Goal: Task Accomplishment & Management: Manage account settings

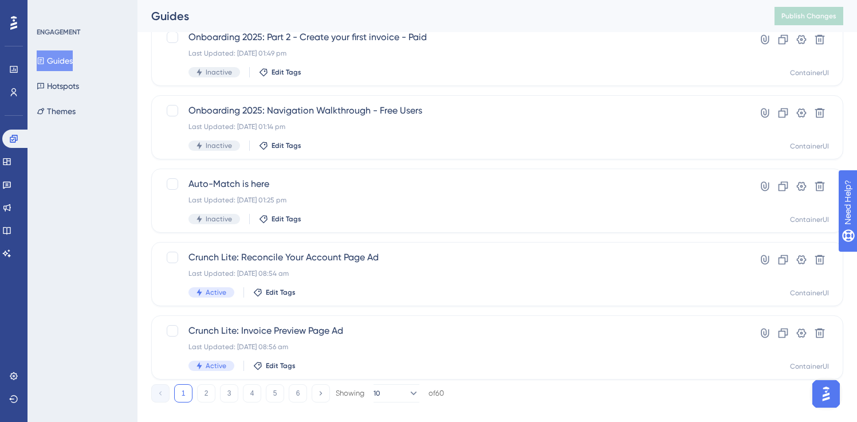
scroll to position [468, 0]
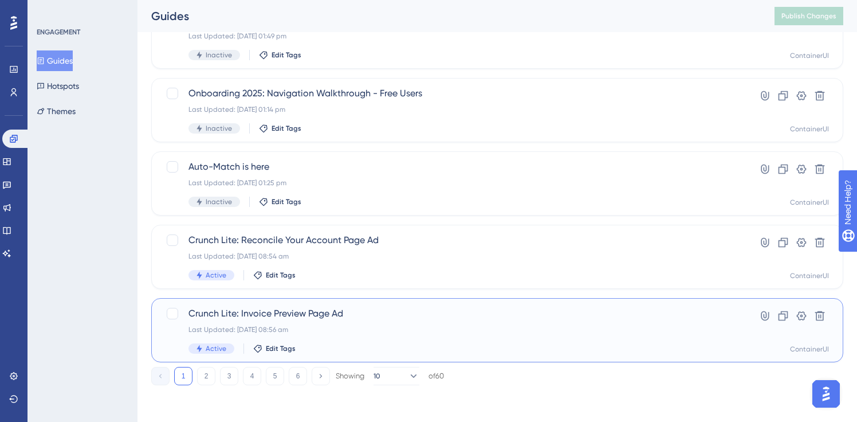
click at [367, 318] on span "Crunch Lite: Invoice Preview Page Ad" at bounding box center [452, 314] width 526 height 14
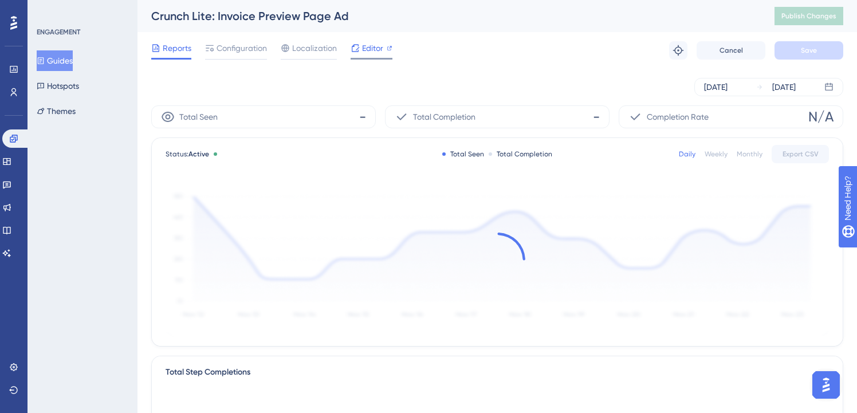
click at [366, 45] on span "Editor" at bounding box center [372, 48] width 21 height 14
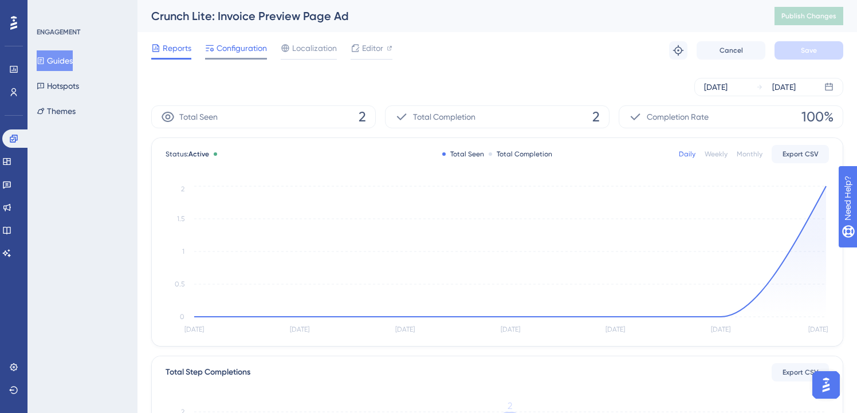
click at [245, 48] on span "Configuration" at bounding box center [242, 48] width 50 height 14
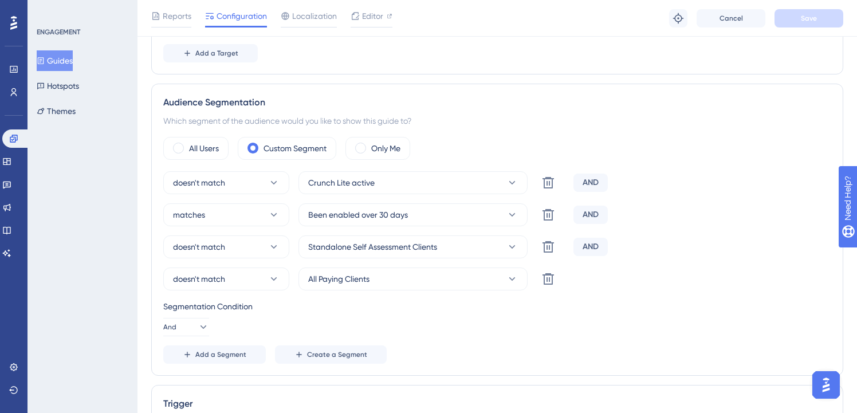
scroll to position [445, 0]
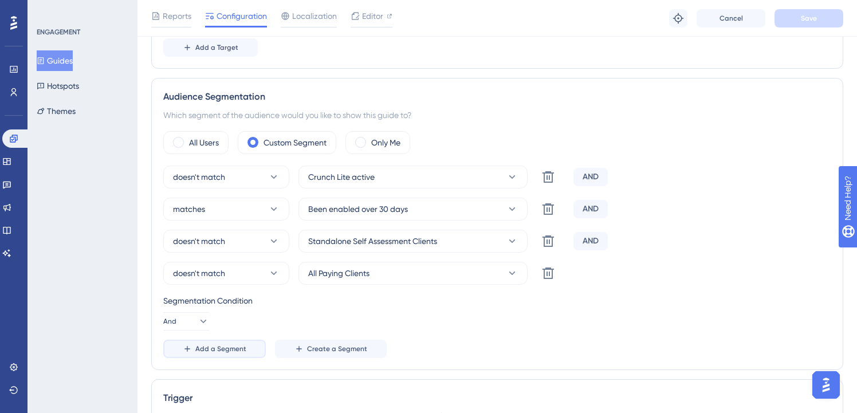
click at [222, 348] on span "Add a Segment" at bounding box center [220, 348] width 51 height 9
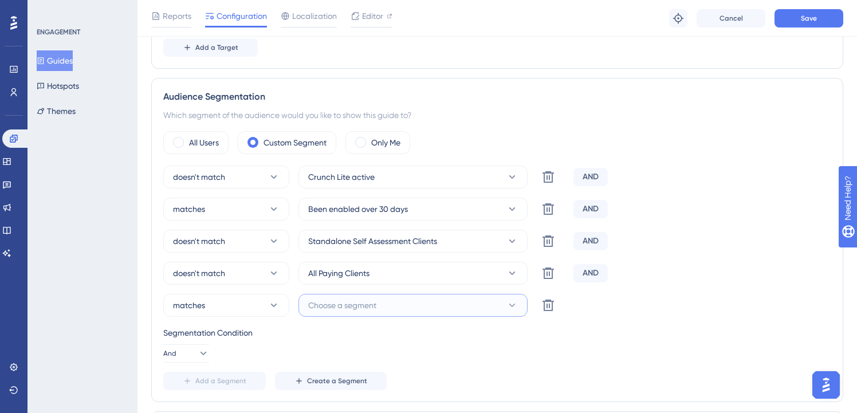
click at [423, 305] on button "Choose a segment" at bounding box center [413, 305] width 229 height 23
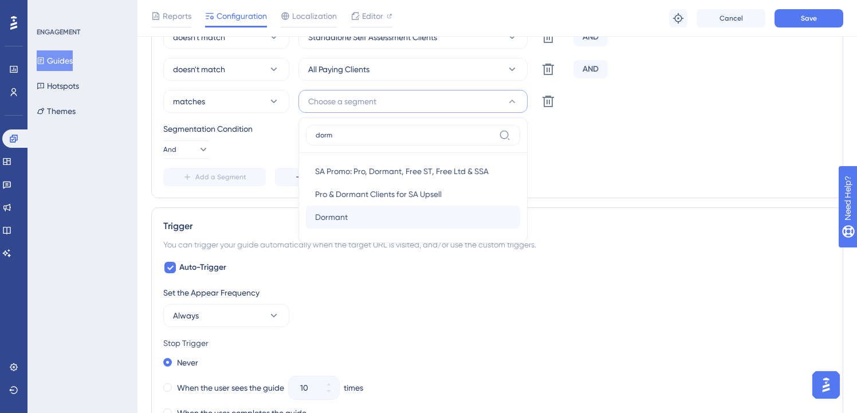
type input "dorm"
click at [387, 225] on div "[PERSON_NAME]" at bounding box center [413, 217] width 196 height 23
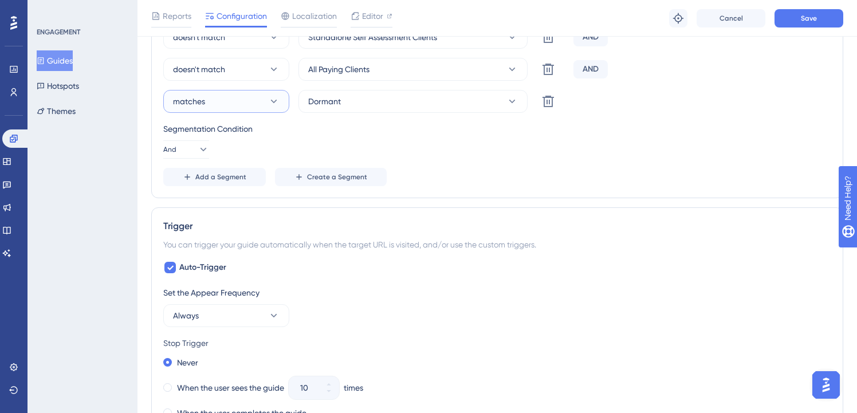
click at [252, 93] on button "matches" at bounding box center [226, 101] width 126 height 23
click at [260, 151] on div "doesn't match doesn't match" at bounding box center [226, 159] width 93 height 23
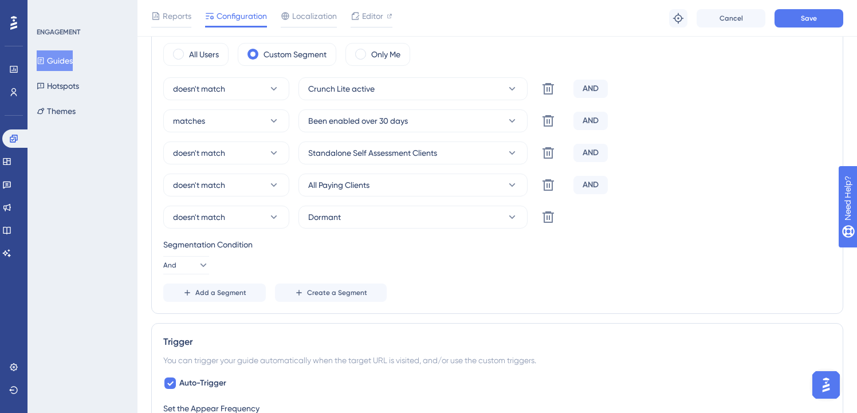
scroll to position [531, 0]
click at [810, 21] on span "Save" at bounding box center [809, 18] width 16 height 9
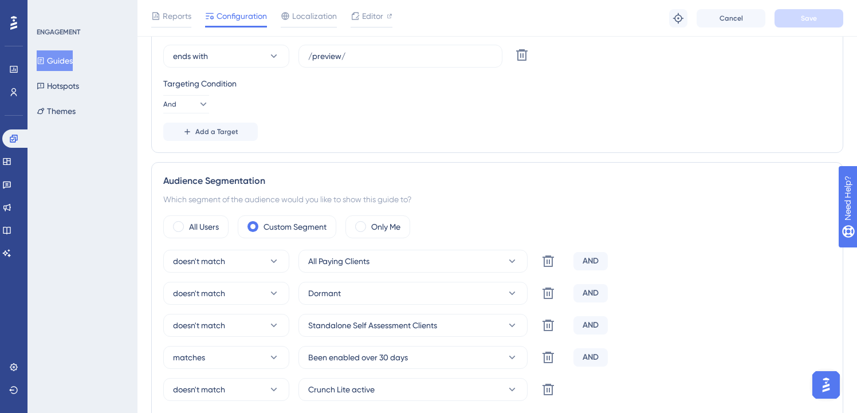
scroll to position [0, 0]
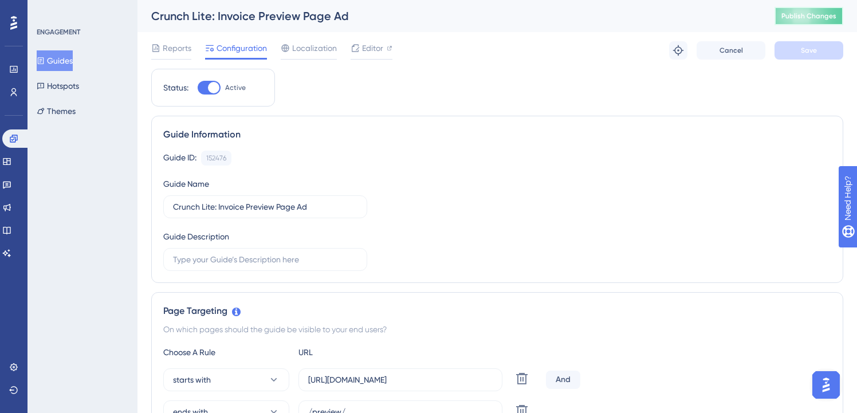
click at [826, 13] on span "Publish Changes" at bounding box center [809, 15] width 55 height 9
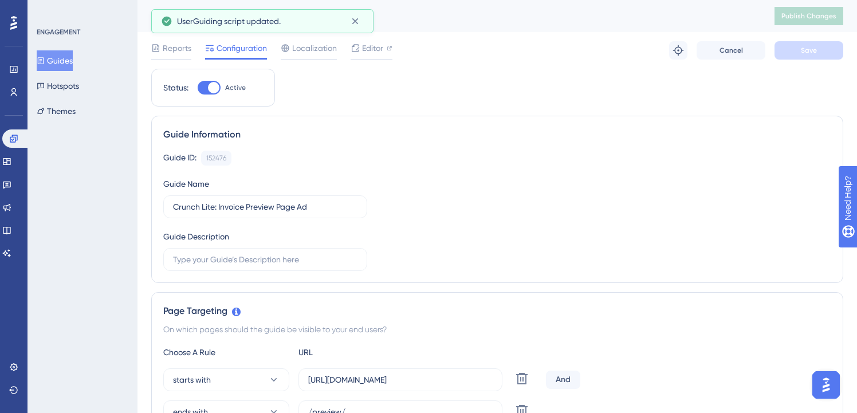
click at [70, 56] on button "Guides" at bounding box center [55, 60] width 36 height 21
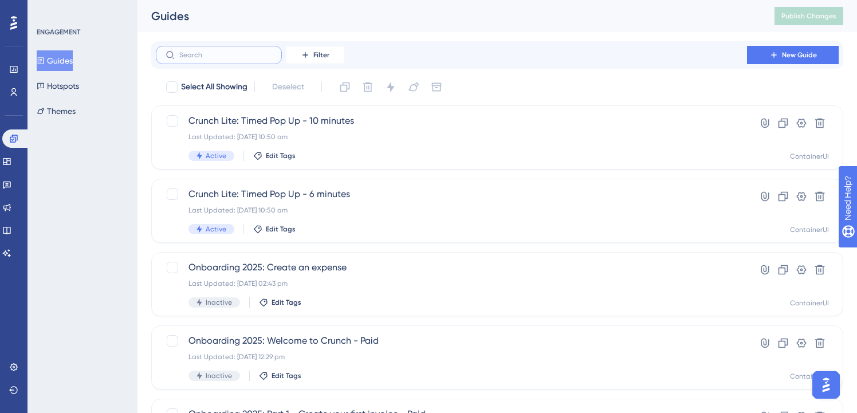
click at [187, 58] on input "text" at bounding box center [225, 55] width 93 height 8
type input "lite"
click at [372, 115] on span "Crunch Lite: Timed Pop Up - 10 minutes" at bounding box center [452, 121] width 526 height 14
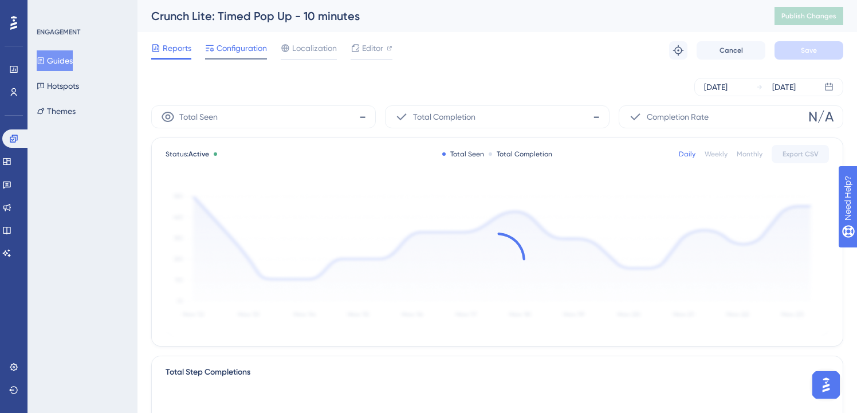
click at [245, 48] on span "Configuration" at bounding box center [242, 48] width 50 height 14
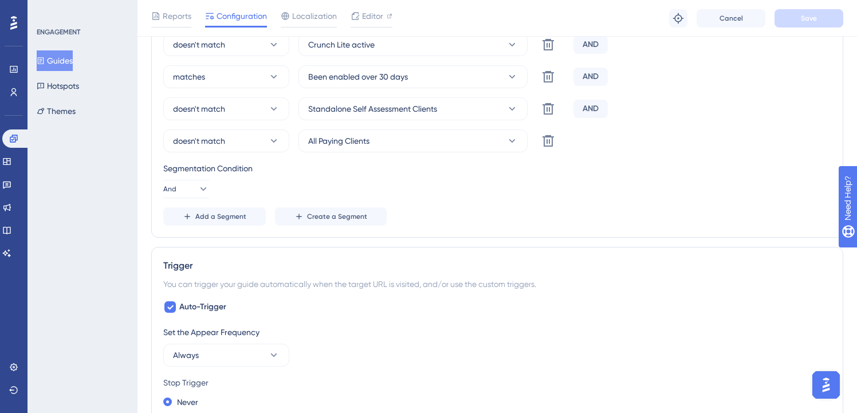
scroll to position [500, 0]
click at [206, 218] on span "Add a Segment" at bounding box center [220, 215] width 51 height 9
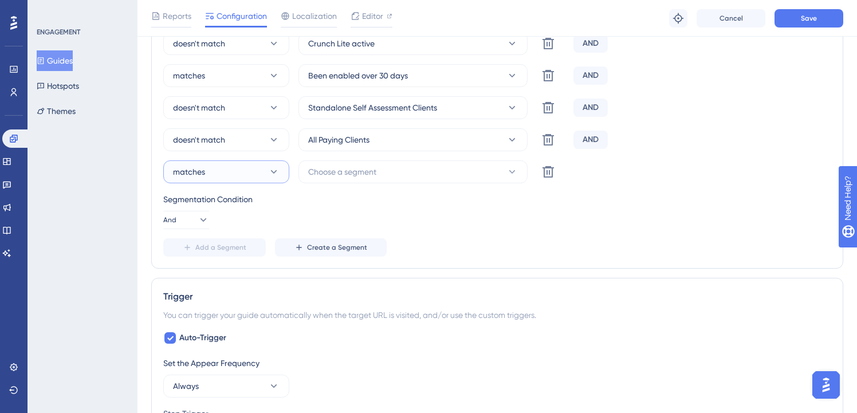
click at [262, 171] on button "matches" at bounding box center [226, 171] width 126 height 23
click at [270, 236] on div "doesn't match doesn't match" at bounding box center [226, 229] width 93 height 23
click at [337, 179] on button "Choose a segment" at bounding box center [413, 171] width 229 height 23
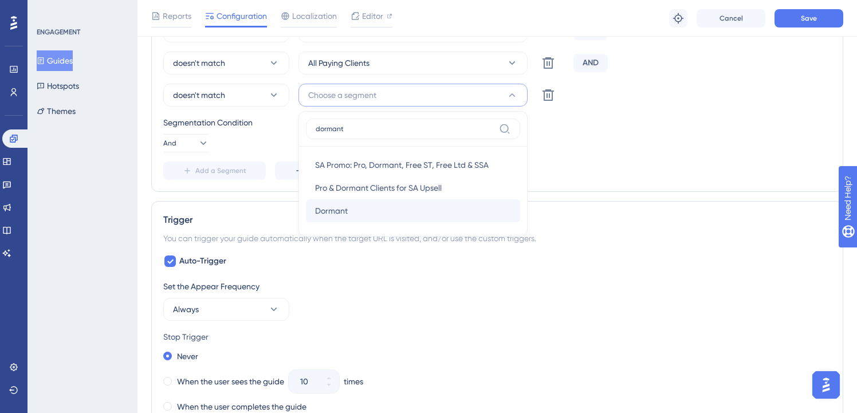
type input "dormant"
click at [376, 211] on div "[PERSON_NAME]" at bounding box center [413, 210] width 196 height 23
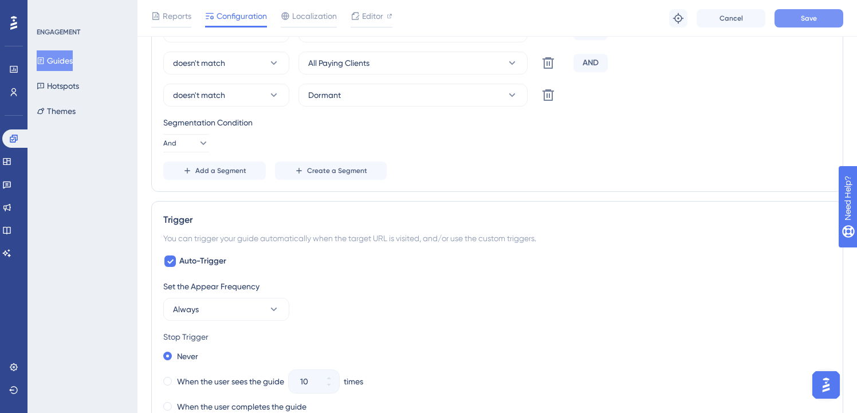
click at [810, 18] on span "Save" at bounding box center [809, 18] width 16 height 9
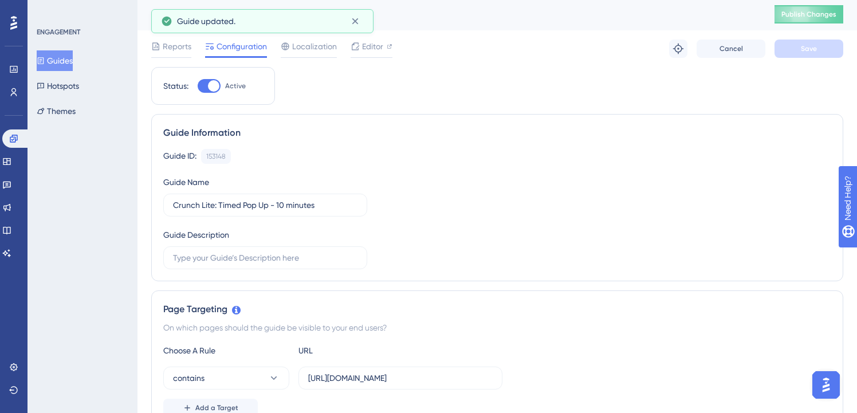
scroll to position [2, 0]
click at [809, 6] on button "Publish Changes" at bounding box center [809, 14] width 69 height 18
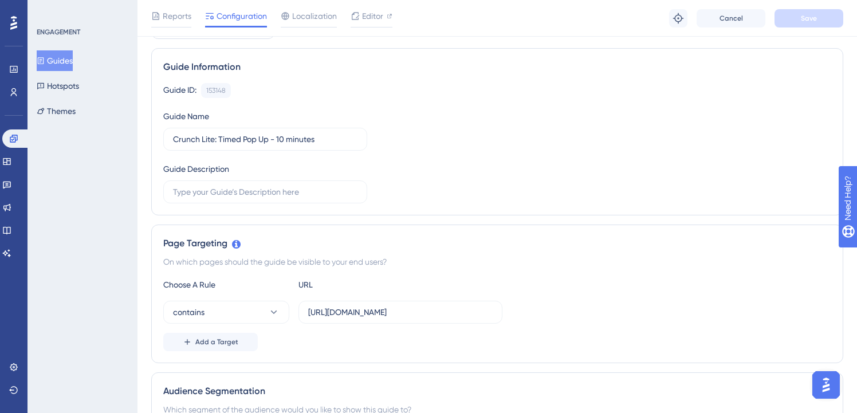
scroll to position [0, 0]
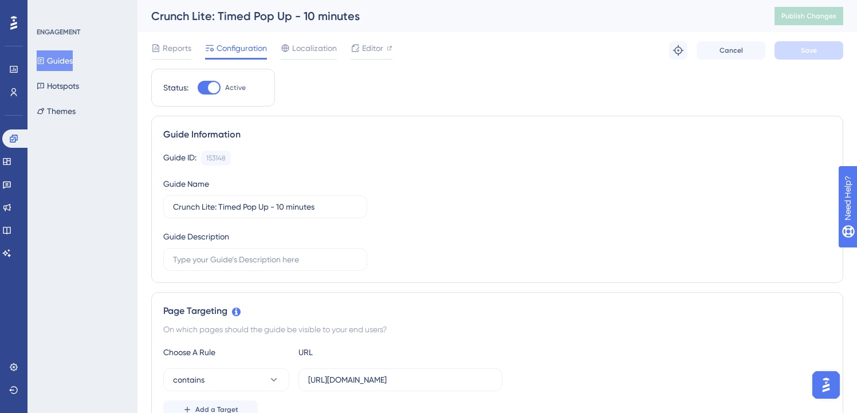
click at [71, 60] on button "Guides" at bounding box center [55, 60] width 36 height 21
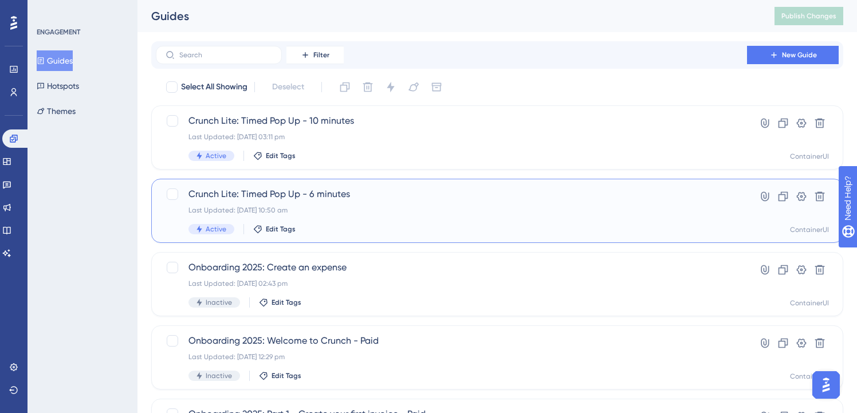
click at [367, 190] on span "Crunch Lite: Timed Pop Up - 6 minutes" at bounding box center [452, 194] width 526 height 14
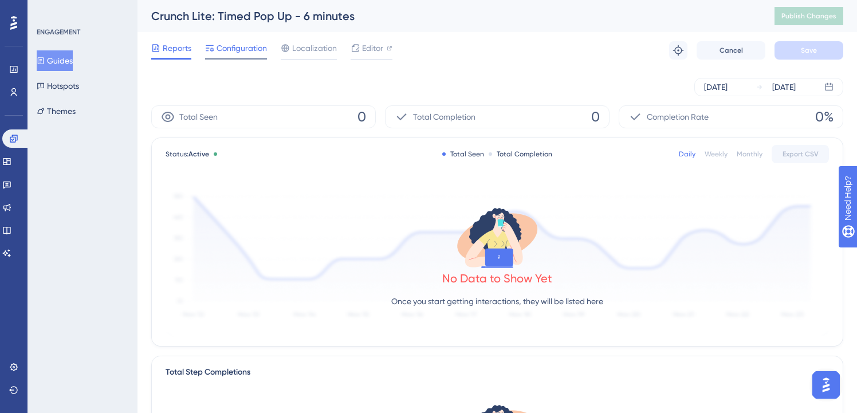
click at [221, 44] on span "Configuration" at bounding box center [242, 48] width 50 height 14
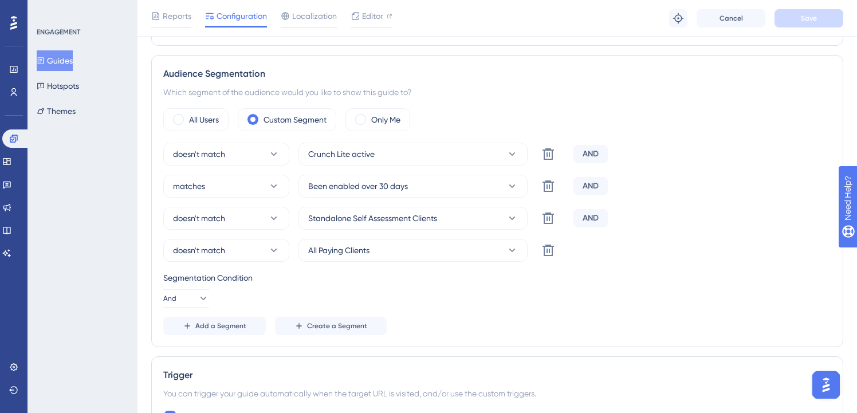
scroll to position [390, 0]
click at [211, 317] on button "Add a Segment" at bounding box center [214, 325] width 103 height 18
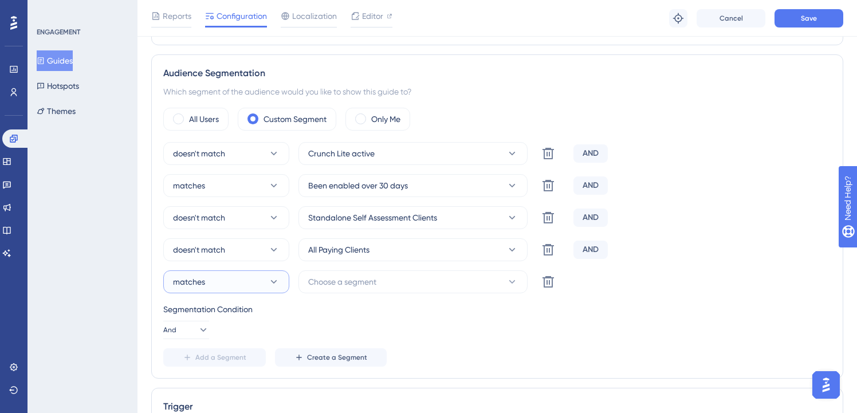
click at [259, 288] on button "matches" at bounding box center [226, 281] width 126 height 23
click at [245, 334] on div "doesn't match doesn't match" at bounding box center [226, 339] width 93 height 23
click at [349, 283] on span "Choose a segment" at bounding box center [342, 282] width 68 height 14
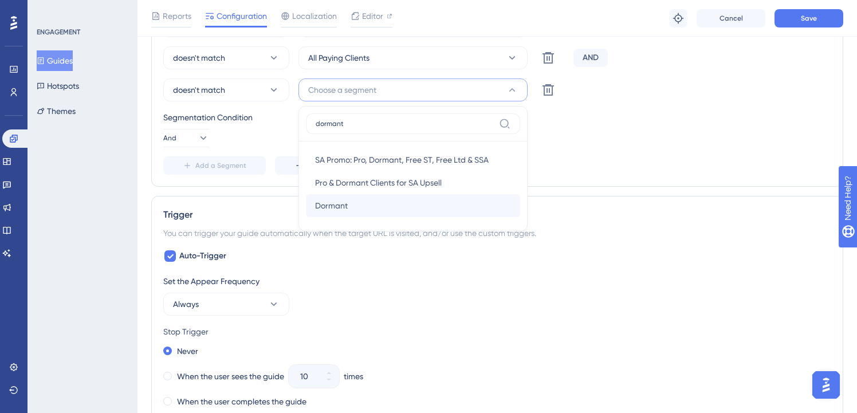
type input "dormant"
click at [355, 203] on div "[PERSON_NAME]" at bounding box center [413, 205] width 196 height 23
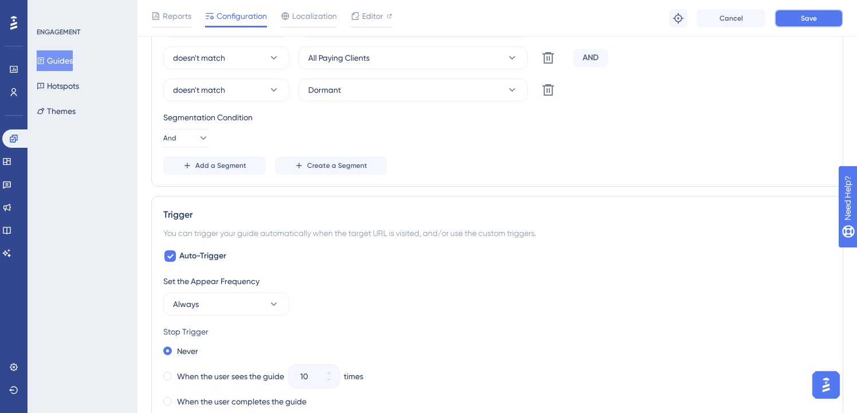
click at [820, 15] on button "Save" at bounding box center [809, 18] width 69 height 18
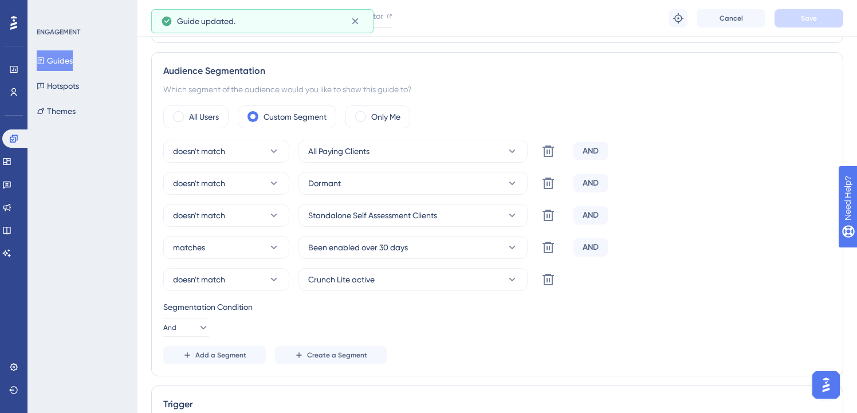
scroll to position [0, 0]
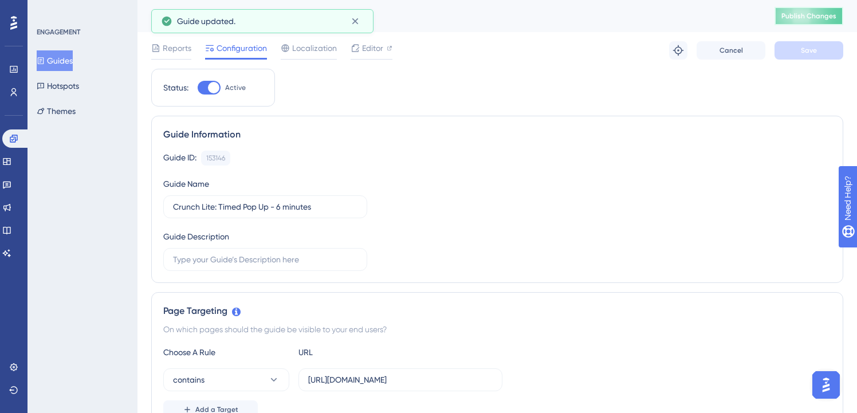
click at [815, 19] on span "Publish Changes" at bounding box center [809, 15] width 55 height 9
click at [358, 23] on icon at bounding box center [355, 21] width 6 height 6
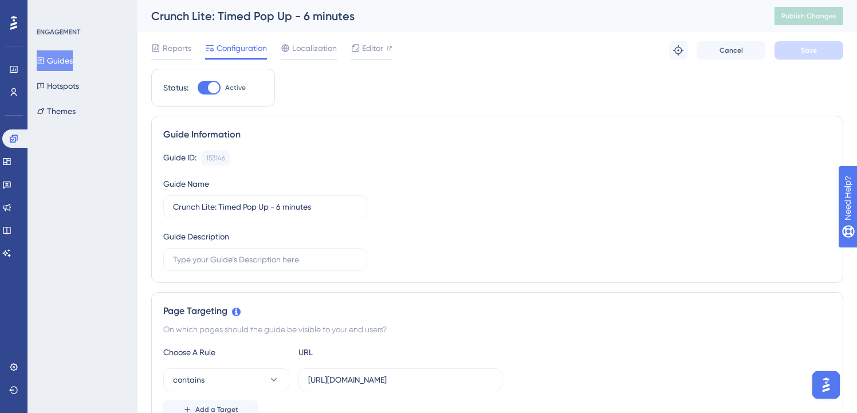
click at [62, 63] on button "Guides" at bounding box center [55, 60] width 36 height 21
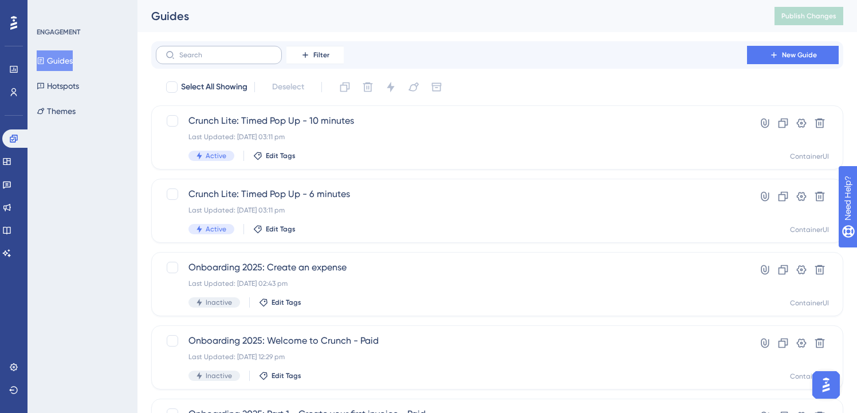
click at [258, 48] on label at bounding box center [219, 55] width 126 height 18
click at [258, 51] on input "text" at bounding box center [225, 55] width 93 height 8
type input "lite"
click at [376, 280] on div "Last Updated: [DATE] 08:54 am" at bounding box center [452, 283] width 526 height 9
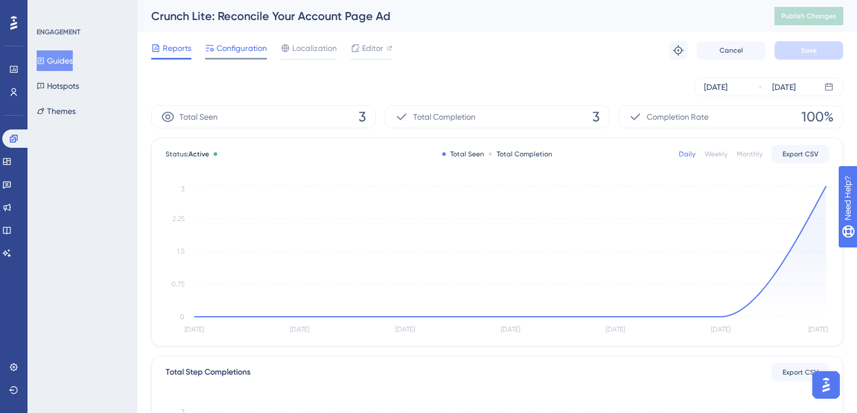
click at [250, 50] on span "Configuration" at bounding box center [242, 48] width 50 height 14
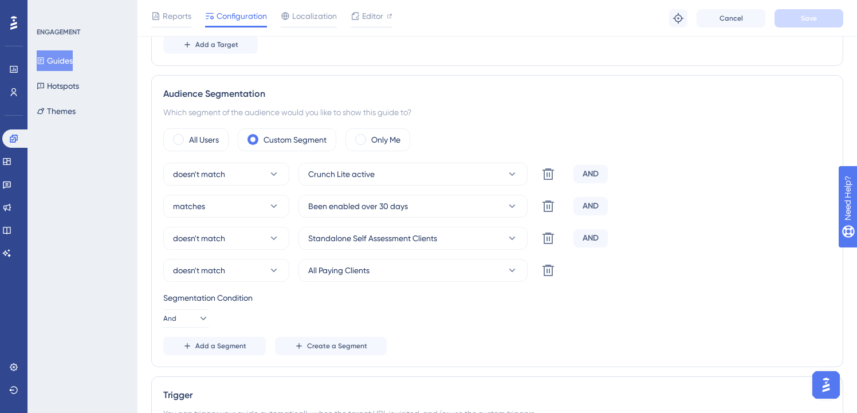
scroll to position [370, 0]
click at [218, 346] on span "Add a Segment" at bounding box center [220, 345] width 51 height 9
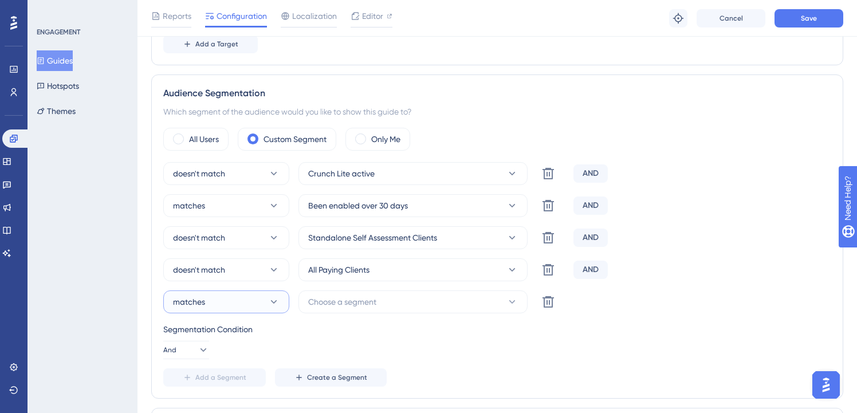
click at [257, 295] on button "matches" at bounding box center [226, 302] width 126 height 23
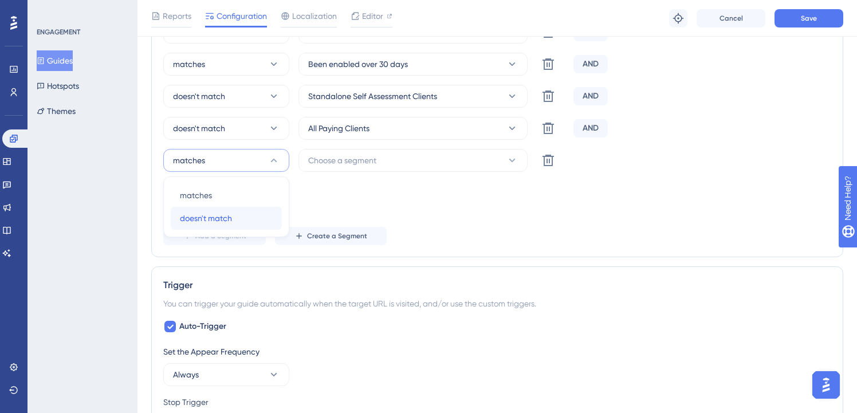
click at [249, 213] on div "doesn't match doesn't match" at bounding box center [226, 218] width 93 height 23
click at [393, 155] on button "Choose a segment" at bounding box center [413, 160] width 229 height 23
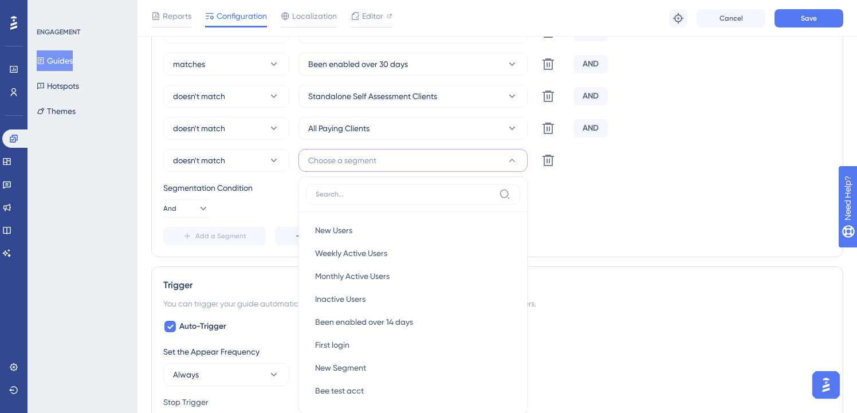
scroll to position [571, 0]
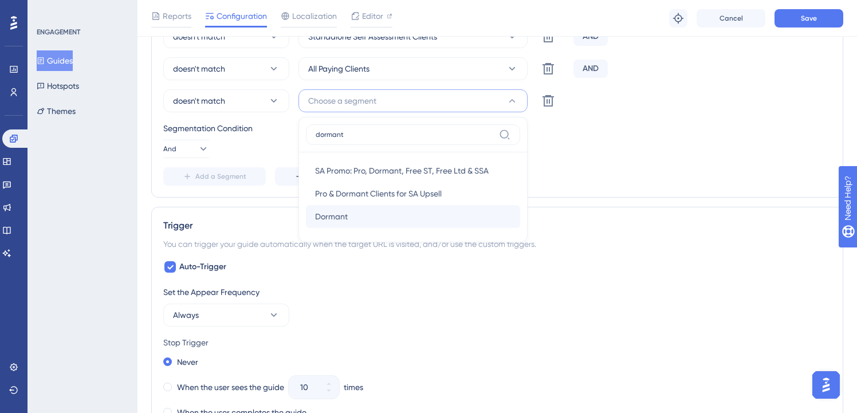
type input "dormant"
click at [363, 224] on div "[PERSON_NAME]" at bounding box center [413, 216] width 196 height 23
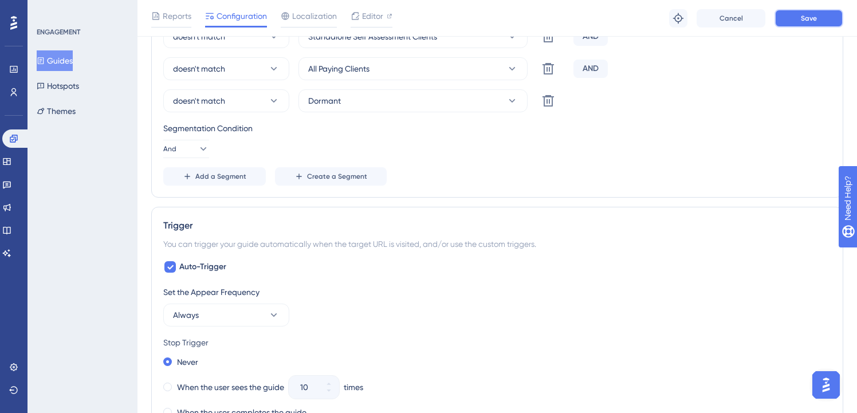
click at [823, 24] on button "Save" at bounding box center [809, 18] width 69 height 18
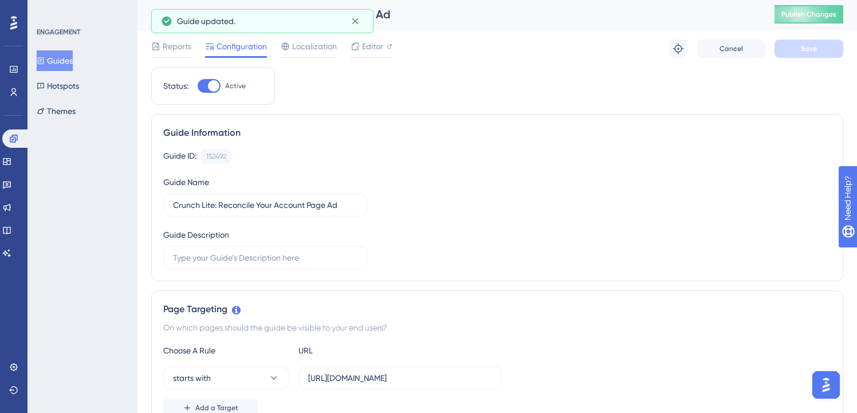
scroll to position [0, 0]
click at [836, 17] on span "Publish Changes" at bounding box center [809, 15] width 55 height 9
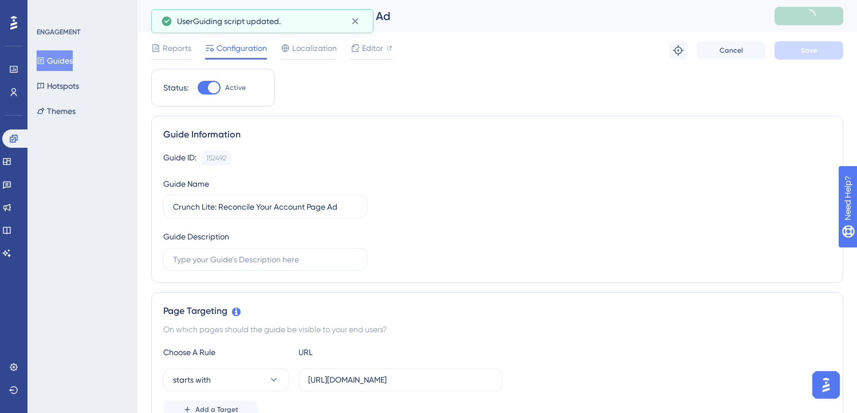
click at [57, 57] on button "Guides" at bounding box center [55, 60] width 36 height 21
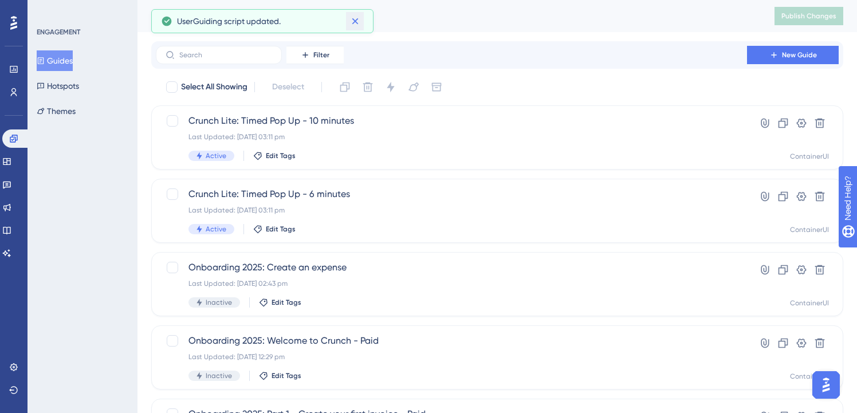
click at [363, 21] on button at bounding box center [355, 21] width 18 height 18
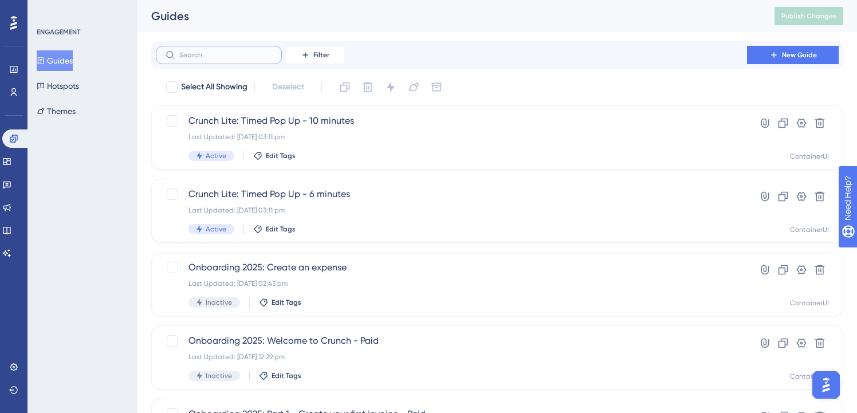
click at [242, 54] on input "text" at bounding box center [225, 55] width 93 height 8
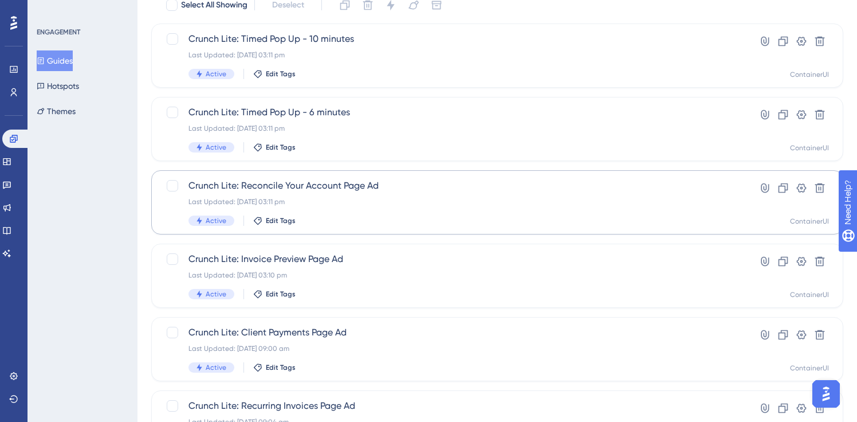
scroll to position [84, 0]
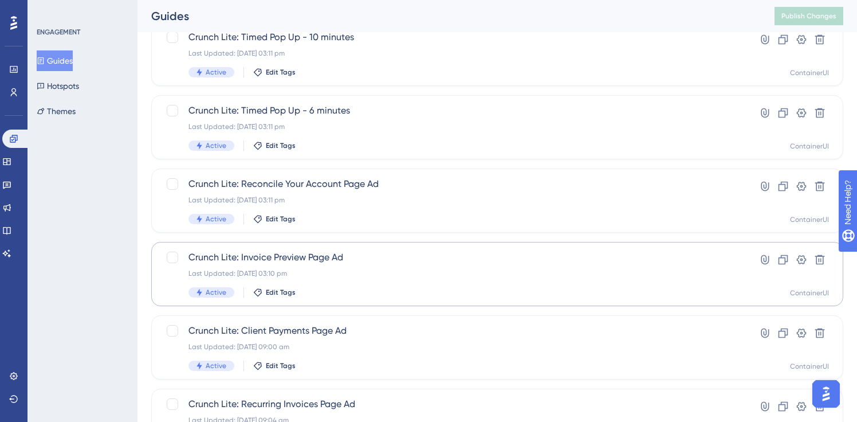
type input "lite"
click at [343, 277] on div "Last Updated: [DATE] 03:10 pm" at bounding box center [452, 273] width 526 height 9
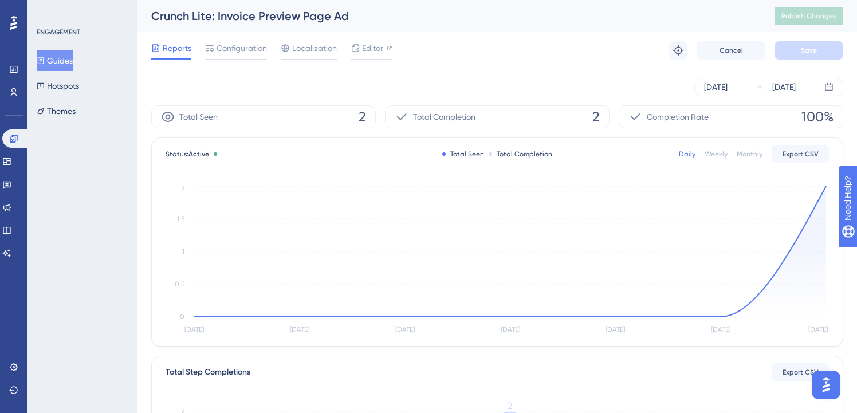
click at [252, 38] on div "Reports Configuration Localization Editor Troubleshoot Cancel Save" at bounding box center [497, 50] width 692 height 37
click at [251, 42] on span "Configuration" at bounding box center [242, 48] width 50 height 14
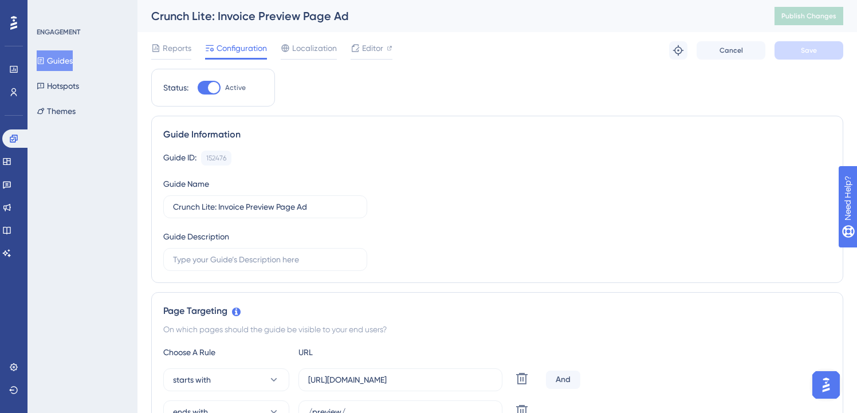
click at [69, 60] on button "Guides" at bounding box center [55, 60] width 36 height 21
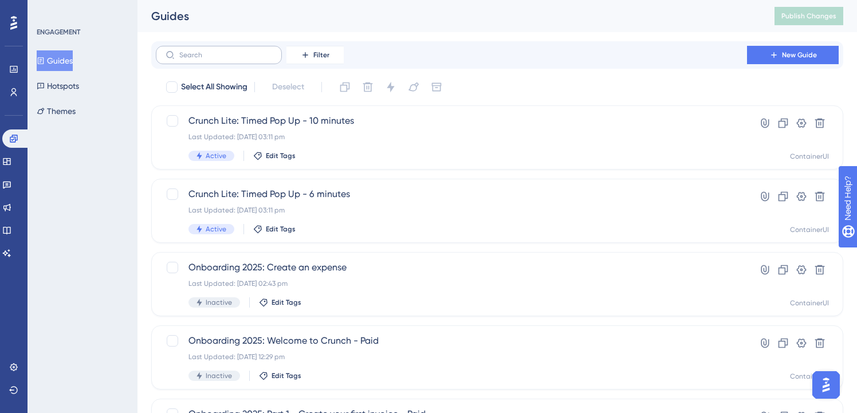
click at [229, 62] on label at bounding box center [219, 55] width 126 height 18
click at [229, 59] on input "text" at bounding box center [225, 55] width 93 height 8
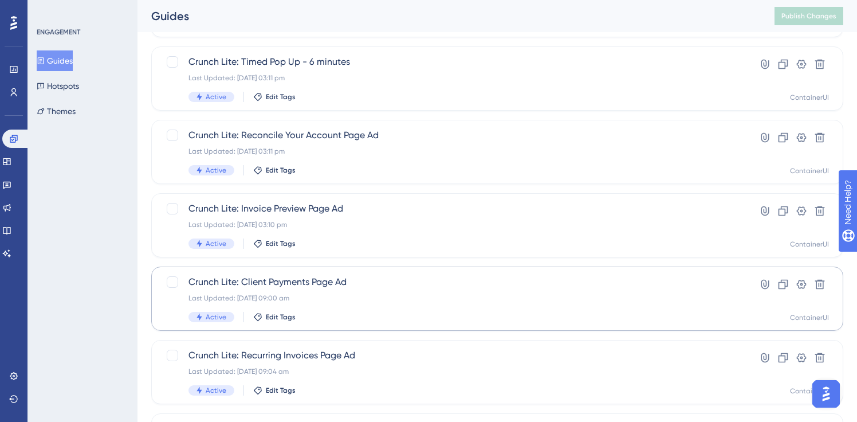
scroll to position [133, 0]
type input "lite"
click at [331, 296] on div "Last Updated: [DATE] 09:00 am" at bounding box center [452, 297] width 526 height 9
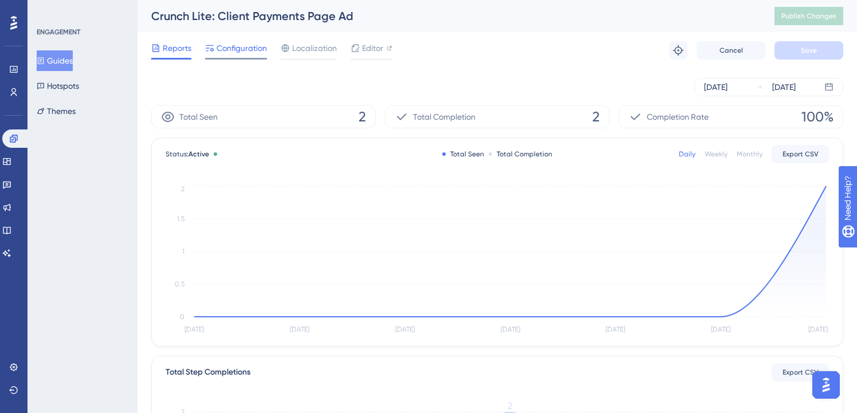
click at [239, 55] on div "Configuration" at bounding box center [236, 50] width 62 height 18
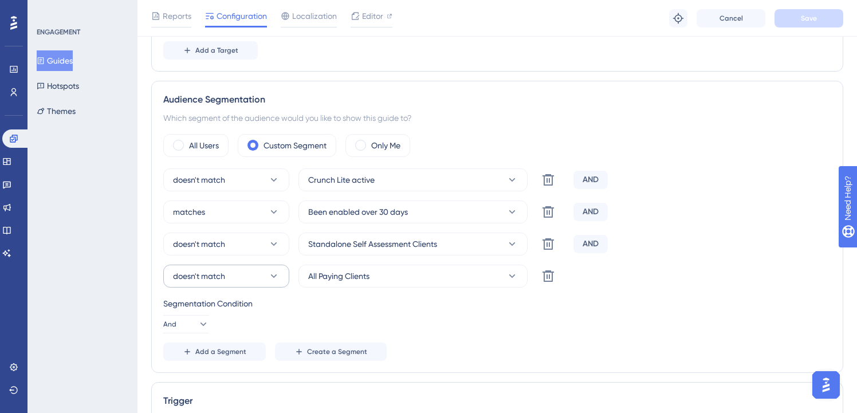
scroll to position [365, 0]
click at [214, 358] on button "Add a Segment" at bounding box center [214, 351] width 103 height 18
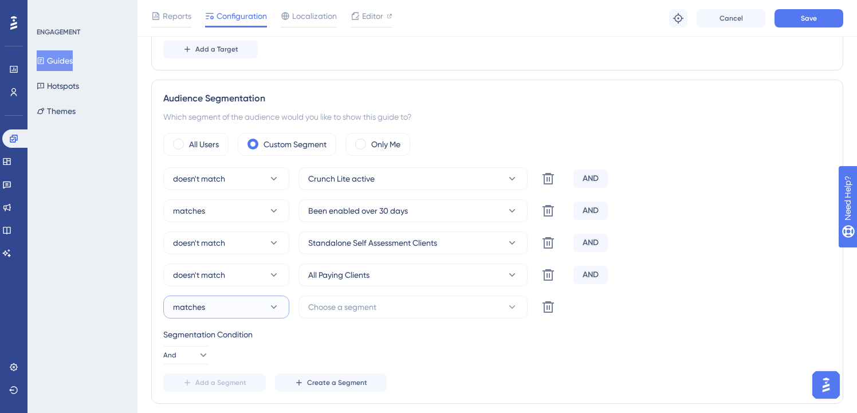
click at [227, 317] on button "matches" at bounding box center [226, 307] width 126 height 23
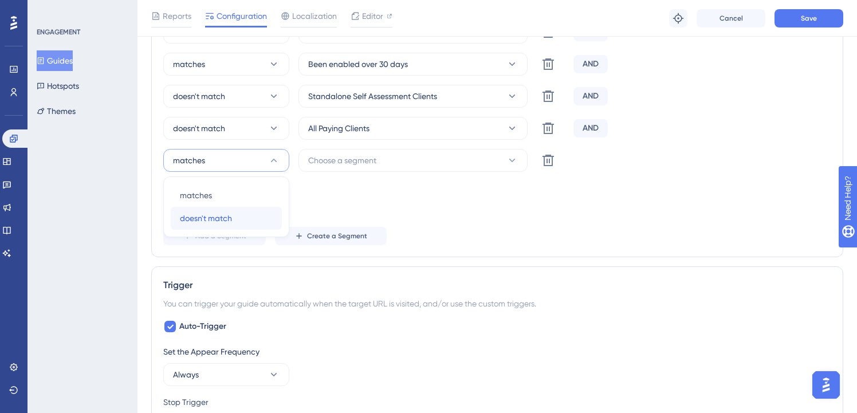
click at [236, 208] on div "doesn't match doesn't match" at bounding box center [226, 218] width 93 height 23
click at [414, 163] on button "Choose a segment" at bounding box center [413, 160] width 229 height 23
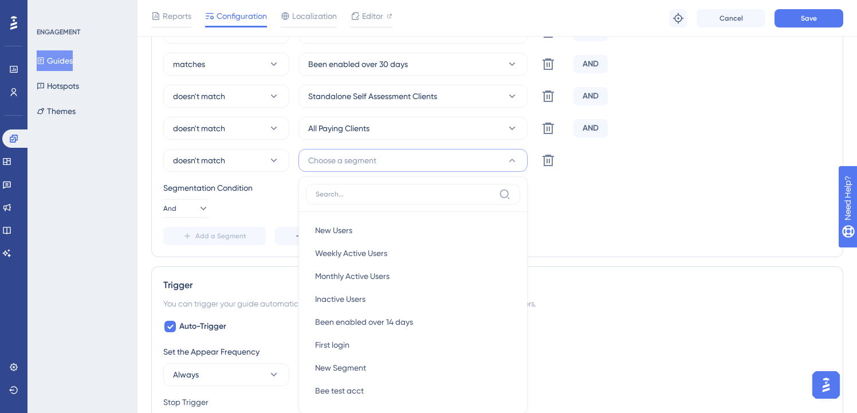
scroll to position [583, 0]
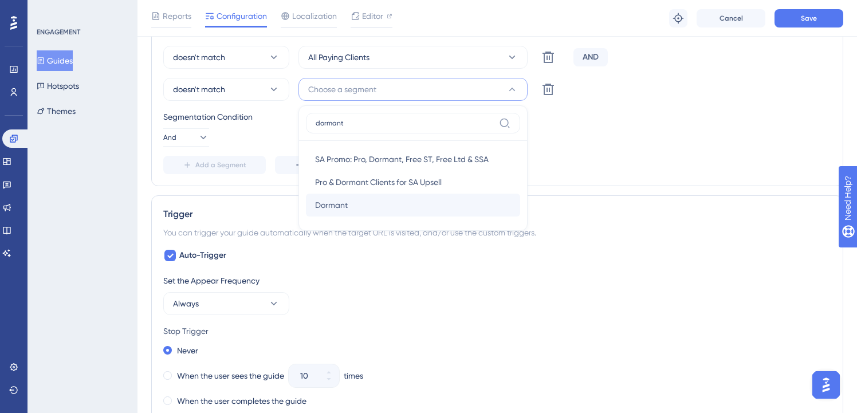
type input "dormant"
click at [380, 202] on div "[PERSON_NAME]" at bounding box center [413, 205] width 196 height 23
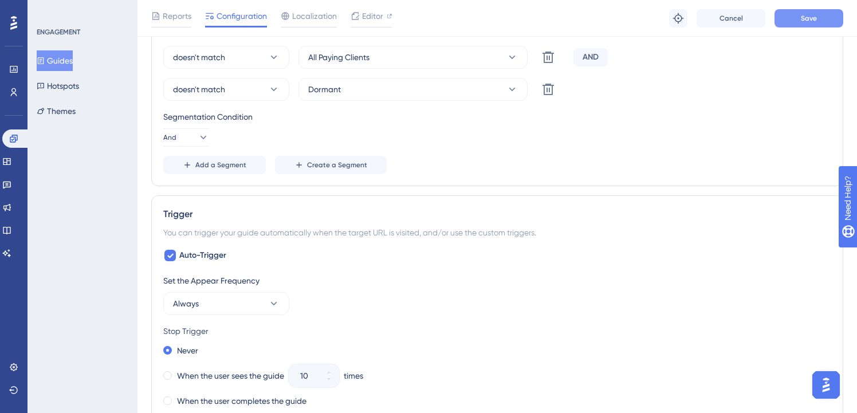
click at [801, 10] on button "Save" at bounding box center [809, 18] width 69 height 18
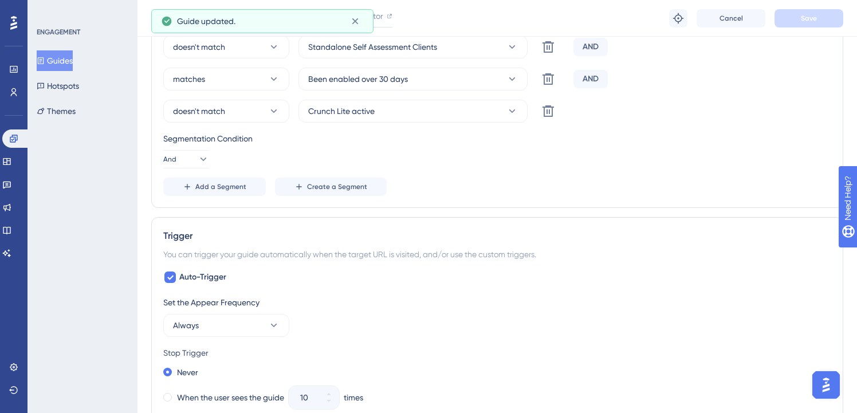
scroll to position [0, 0]
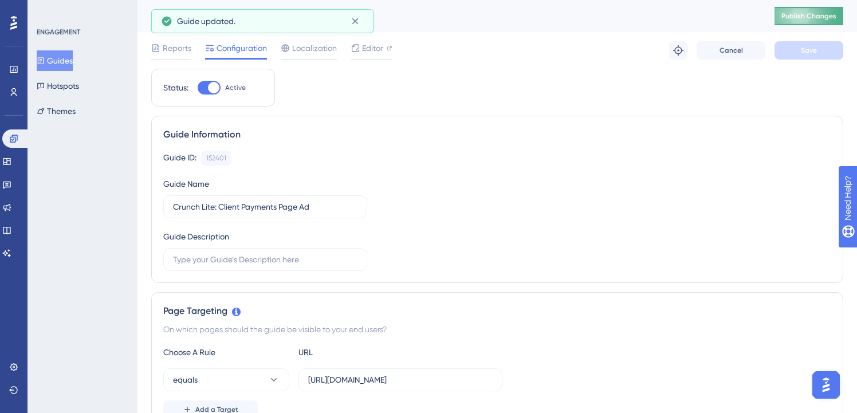
click at [842, 10] on button "Publish Changes" at bounding box center [809, 16] width 69 height 18
click at [69, 56] on button "Guides" at bounding box center [55, 60] width 36 height 21
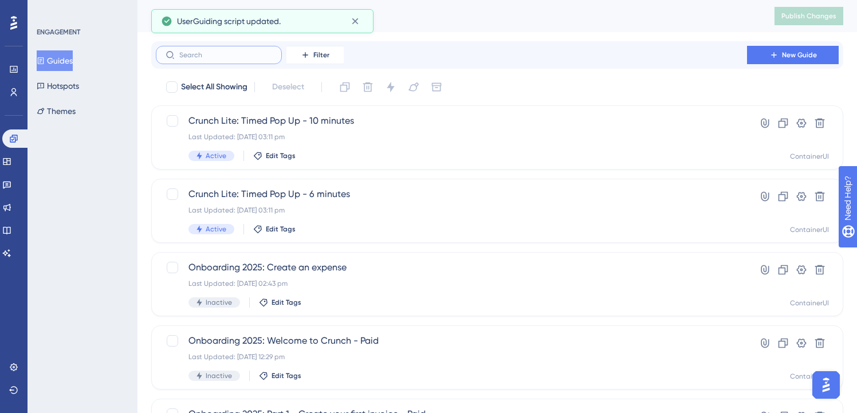
click at [221, 53] on input "text" at bounding box center [225, 55] width 93 height 8
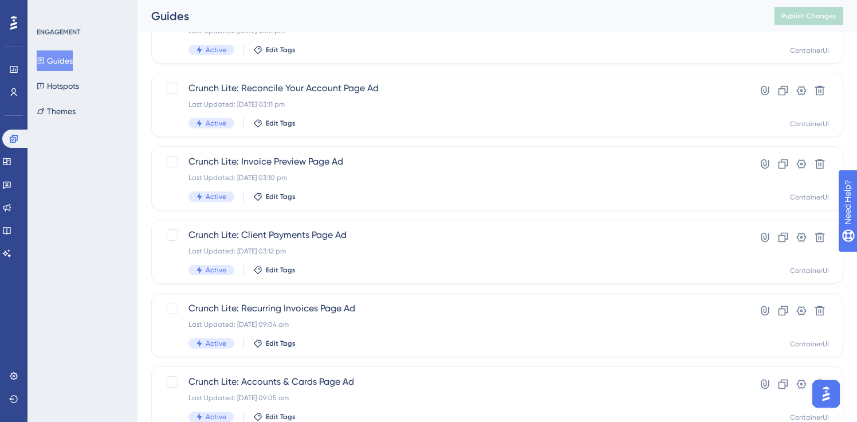
scroll to position [194, 0]
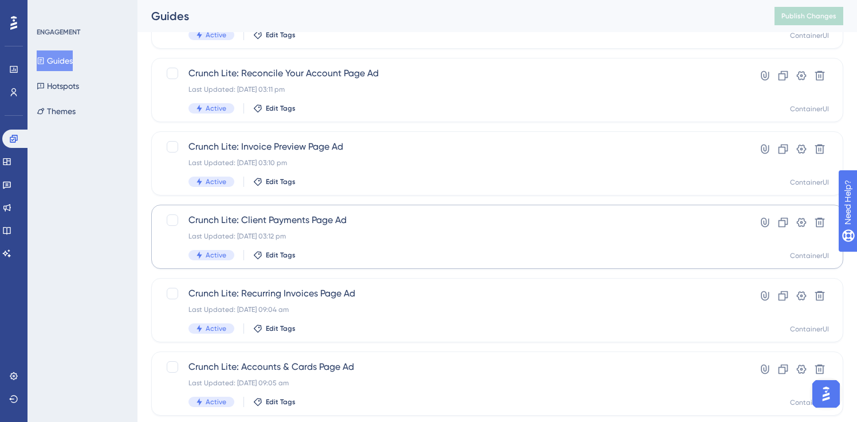
type input "lite"
click at [378, 233] on div "Last Updated: [DATE] 03:12 pm" at bounding box center [452, 236] width 526 height 9
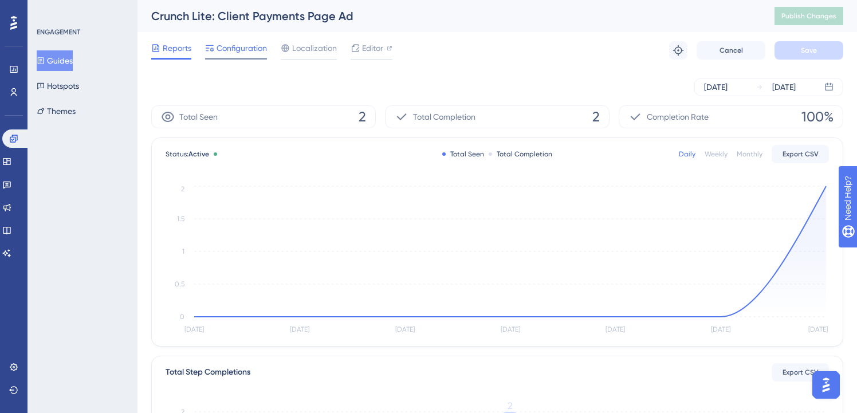
click at [233, 54] on span "Configuration" at bounding box center [242, 48] width 50 height 14
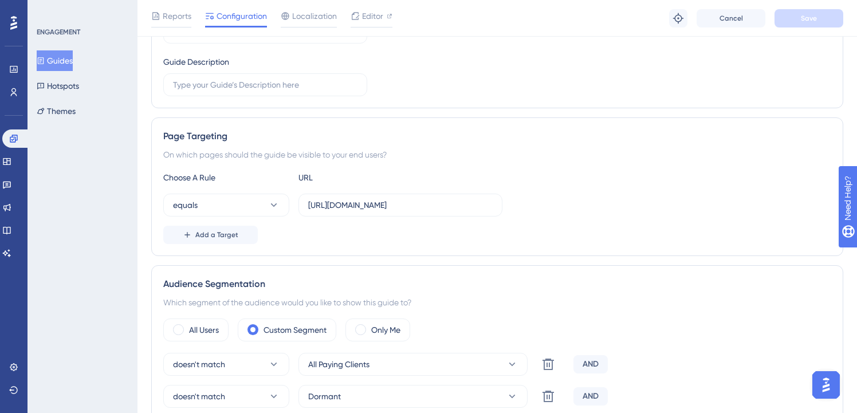
scroll to position [389, 0]
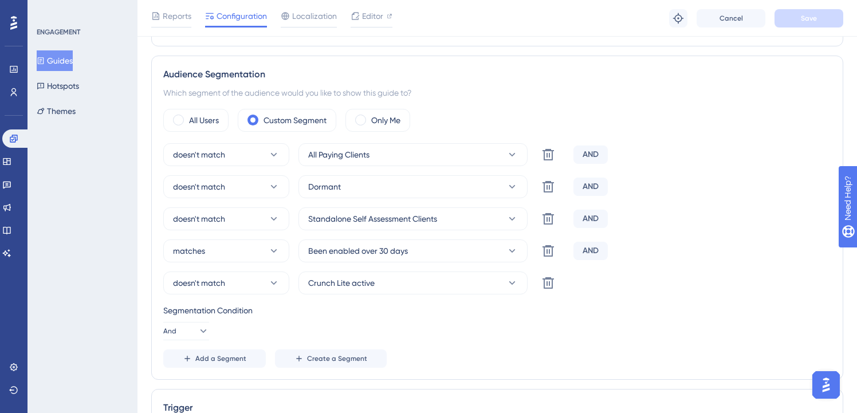
click at [70, 58] on button "Guides" at bounding box center [55, 60] width 36 height 21
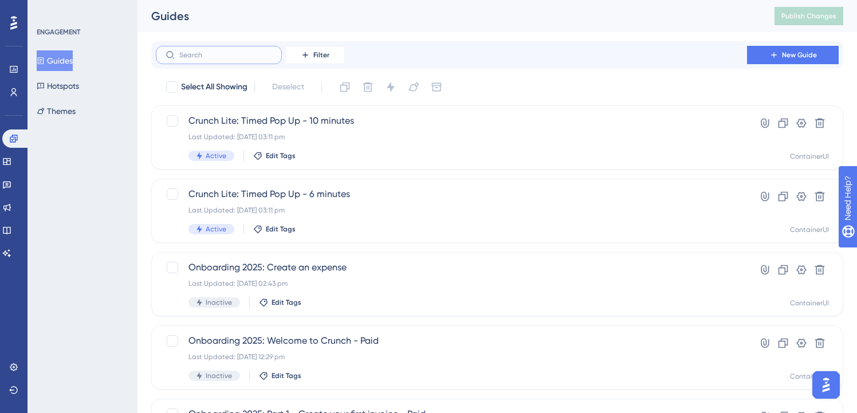
click at [217, 53] on input "text" at bounding box center [225, 55] width 93 height 8
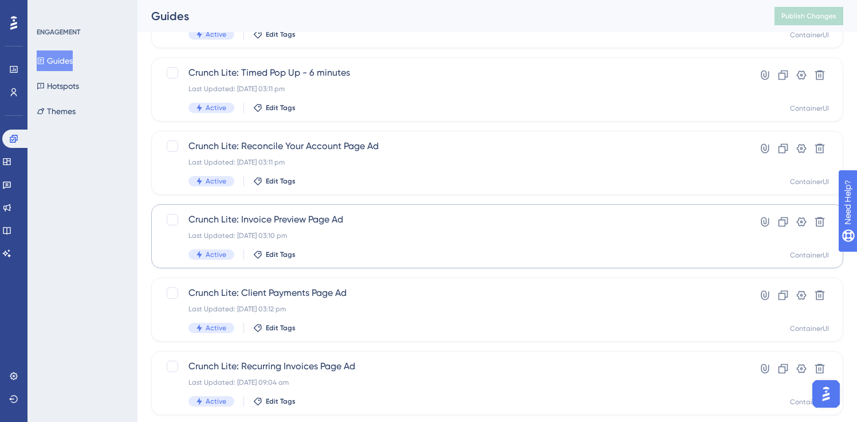
scroll to position [158, 0]
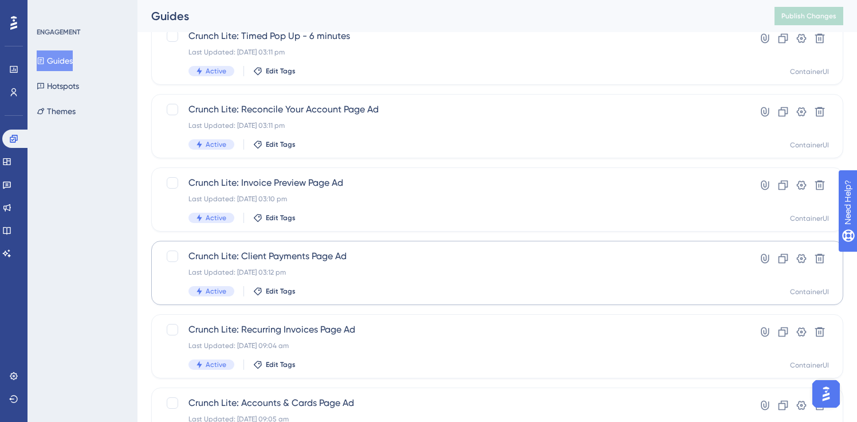
type input "lite"
click at [360, 260] on span "Crunch Lite: Client Payments Page Ad" at bounding box center [452, 256] width 526 height 14
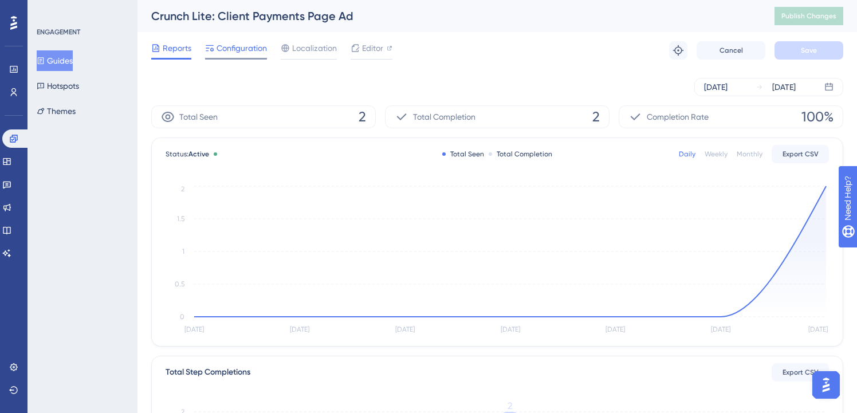
click at [248, 42] on span "Configuration" at bounding box center [242, 48] width 50 height 14
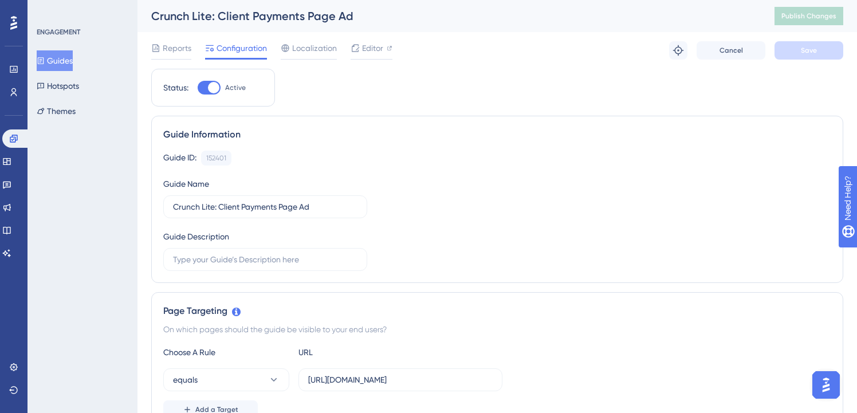
scroll to position [493, 0]
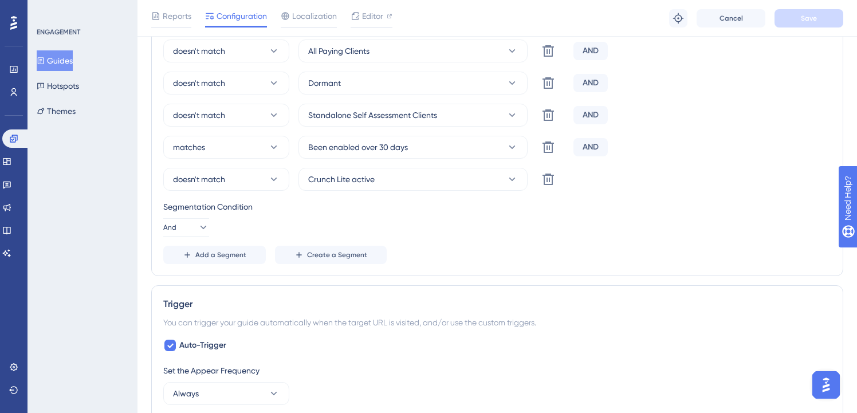
click at [69, 62] on button "Guides" at bounding box center [55, 60] width 36 height 21
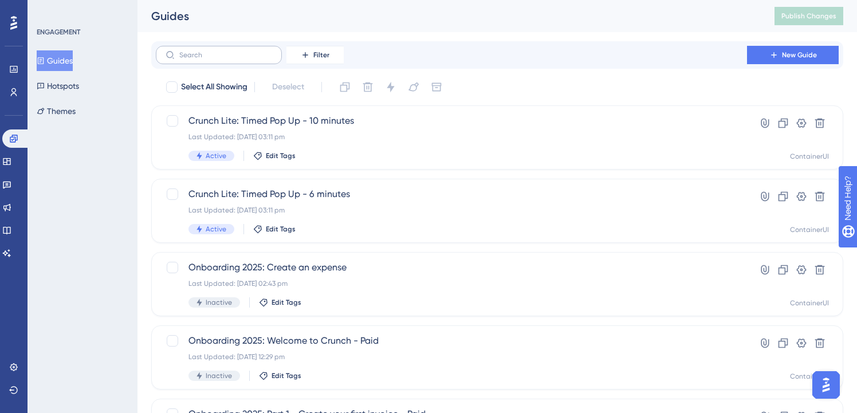
click at [186, 62] on label at bounding box center [219, 55] width 126 height 18
click at [186, 59] on input "text" at bounding box center [225, 55] width 93 height 8
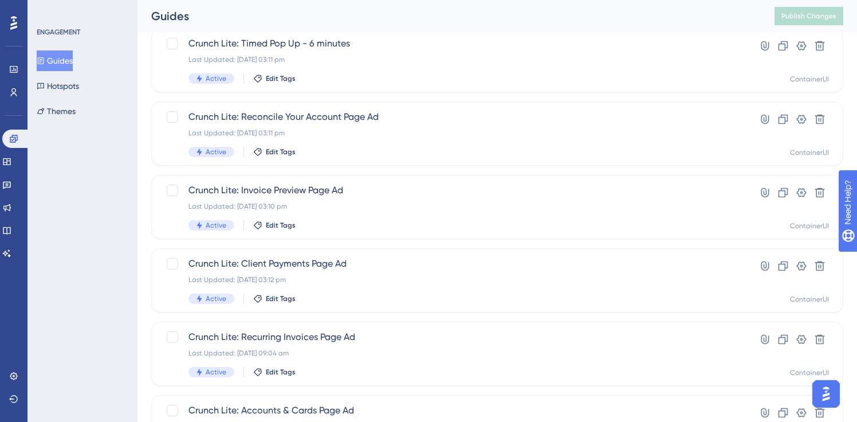
scroll to position [223, 0]
type input "lite"
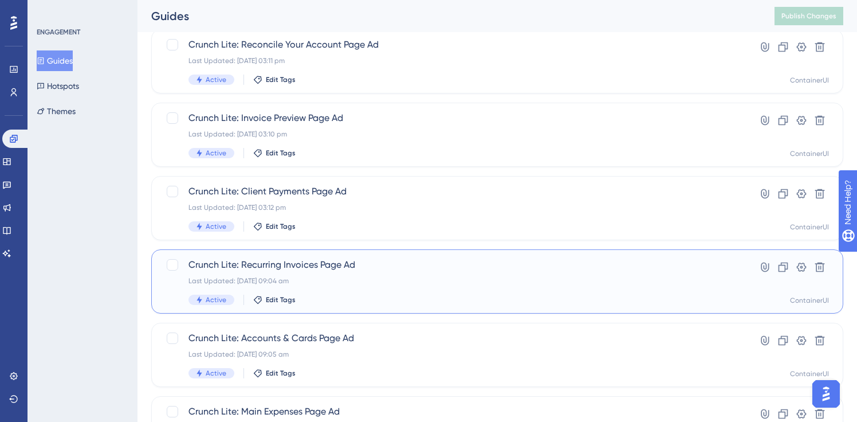
click at [311, 274] on div "Crunch Lite: Recurring Invoices Page Ad Last Updated: [DATE] 09:04 am Active Ed…" at bounding box center [452, 281] width 526 height 47
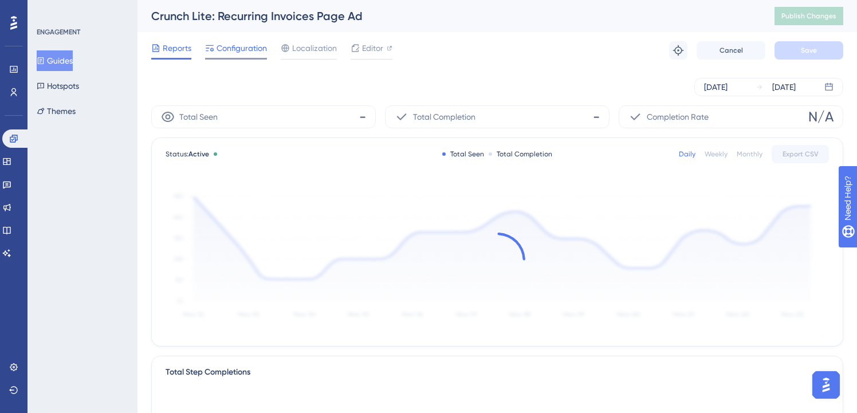
click at [231, 44] on span "Configuration" at bounding box center [242, 48] width 50 height 14
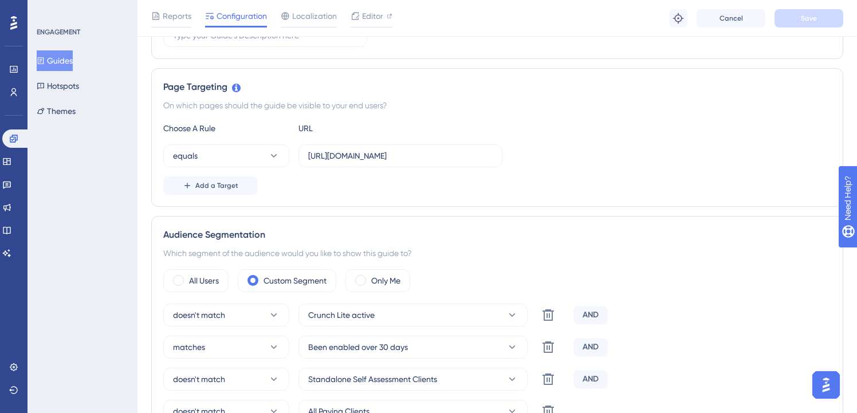
scroll to position [315, 0]
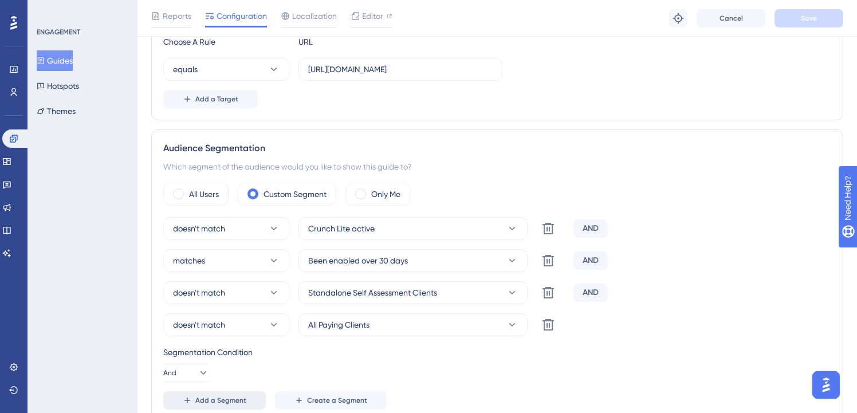
click at [221, 397] on span "Add a Segment" at bounding box center [220, 400] width 51 height 9
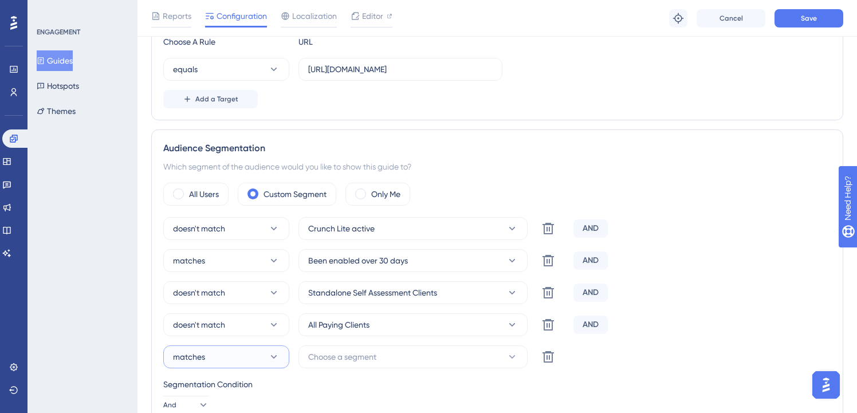
click at [262, 363] on button "matches" at bounding box center [226, 357] width 126 height 23
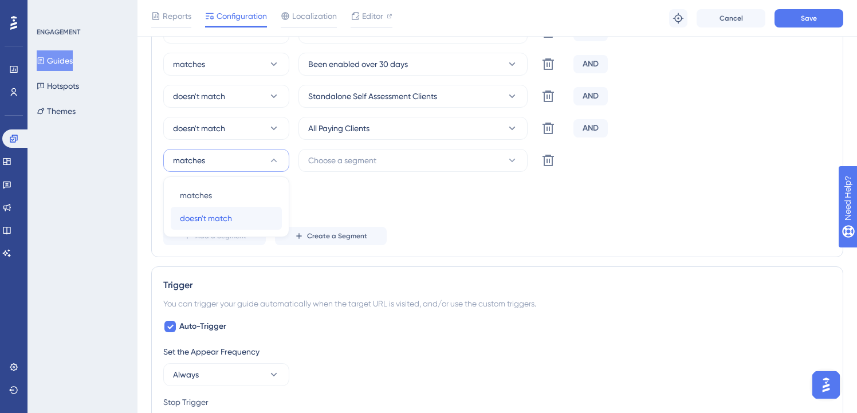
click at [246, 219] on div "doesn't match doesn't match" at bounding box center [226, 218] width 93 height 23
click at [362, 156] on span "Choose a segment" at bounding box center [342, 161] width 68 height 14
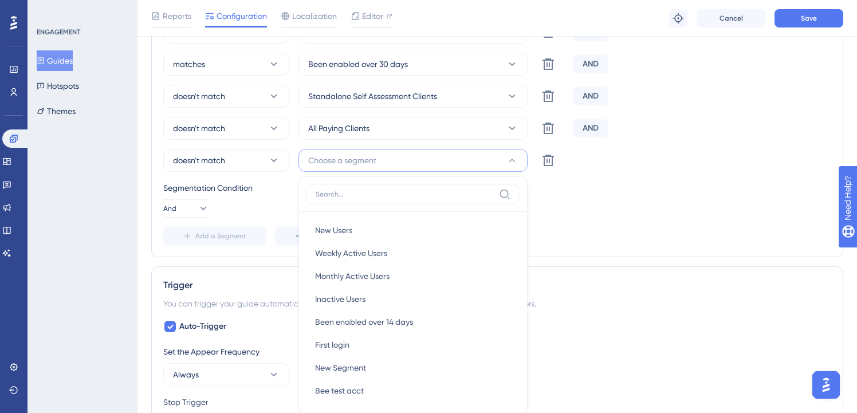
scroll to position [582, 0]
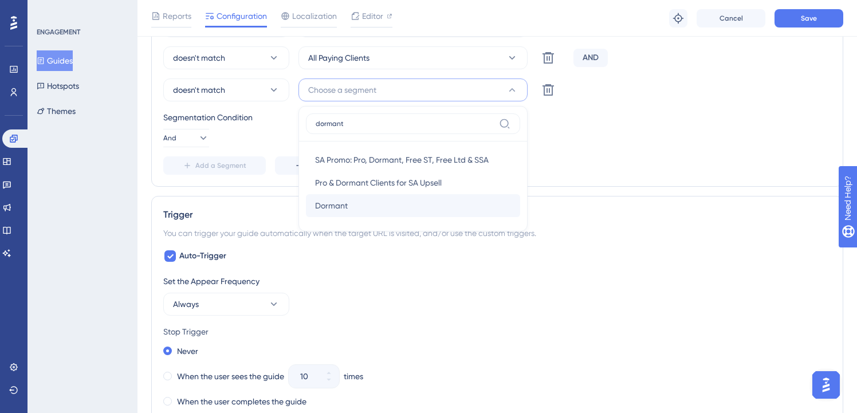
type input "dormant"
click at [375, 211] on div "[PERSON_NAME]" at bounding box center [413, 205] width 196 height 23
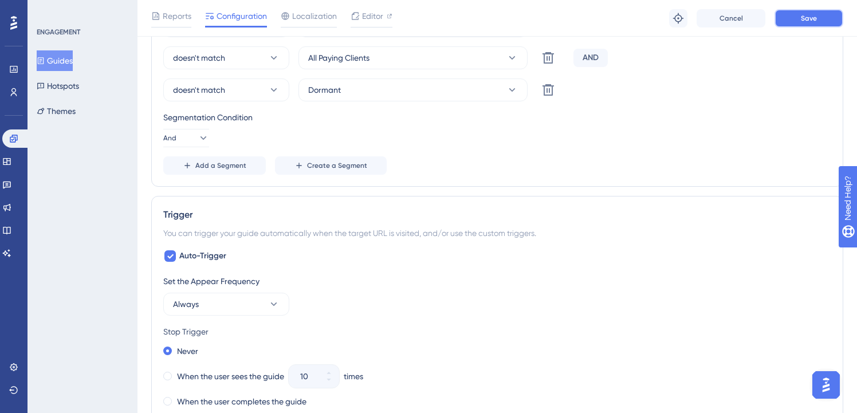
click at [826, 15] on button "Save" at bounding box center [809, 18] width 69 height 18
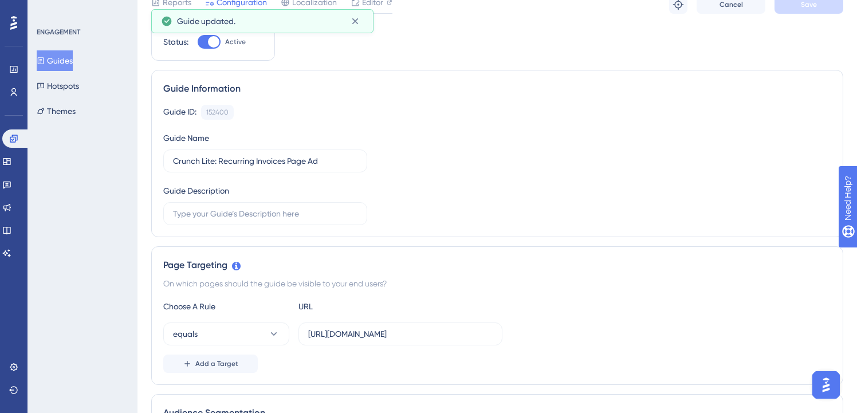
scroll to position [0, 0]
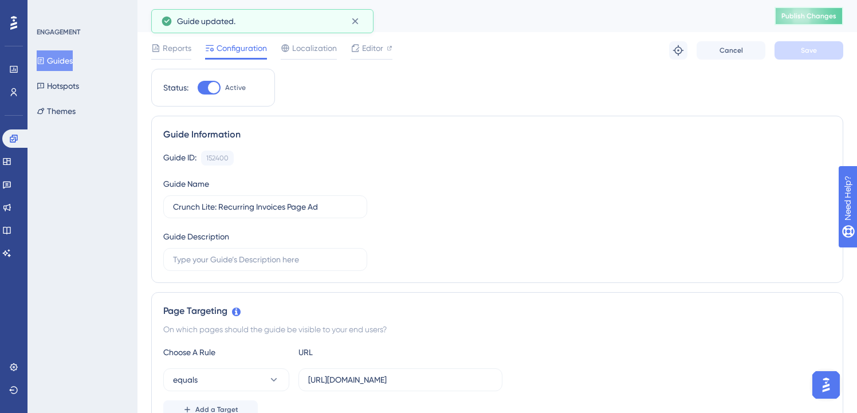
click at [812, 11] on button "Publish Changes" at bounding box center [809, 16] width 69 height 18
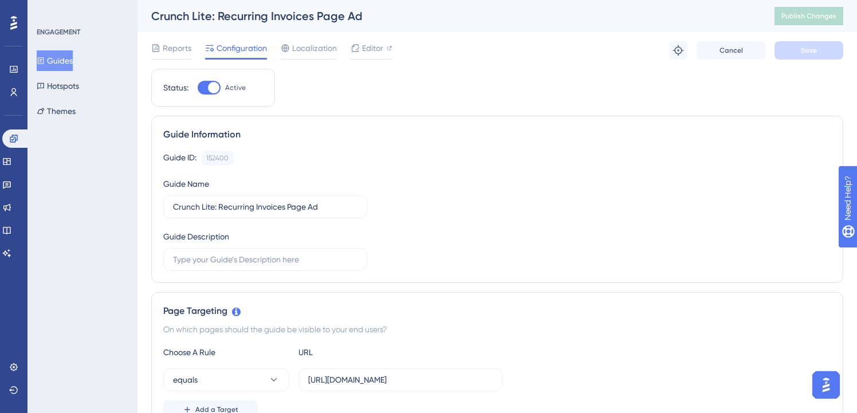
click at [73, 64] on button "Guides" at bounding box center [55, 60] width 36 height 21
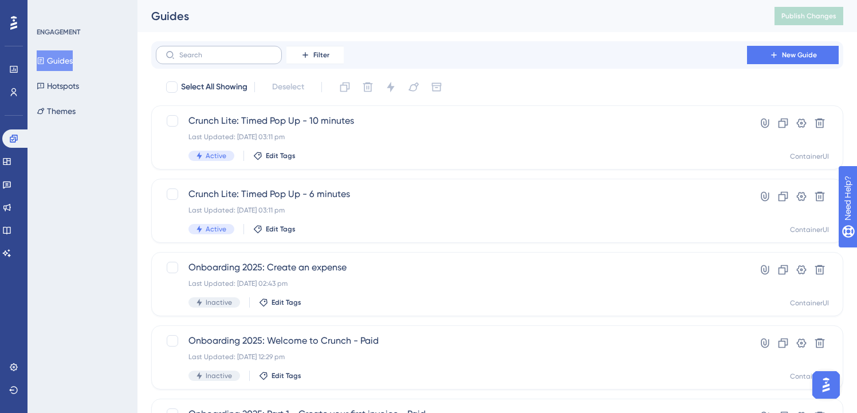
click at [213, 50] on label at bounding box center [219, 55] width 126 height 18
click at [213, 51] on input "text" at bounding box center [225, 55] width 93 height 8
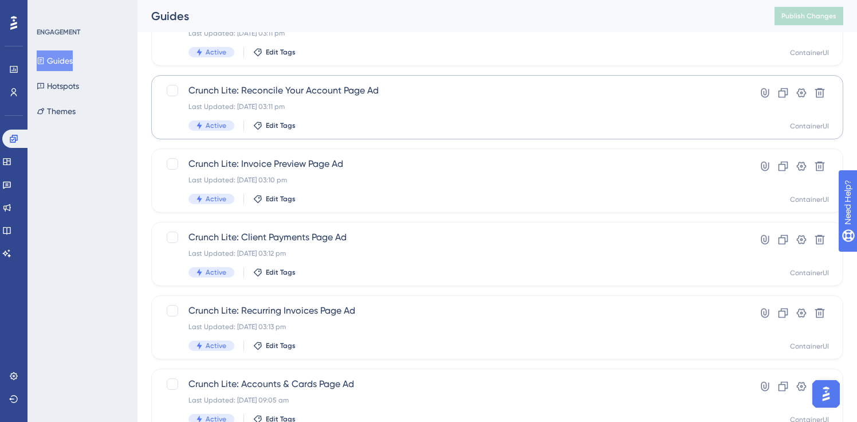
scroll to position [188, 0]
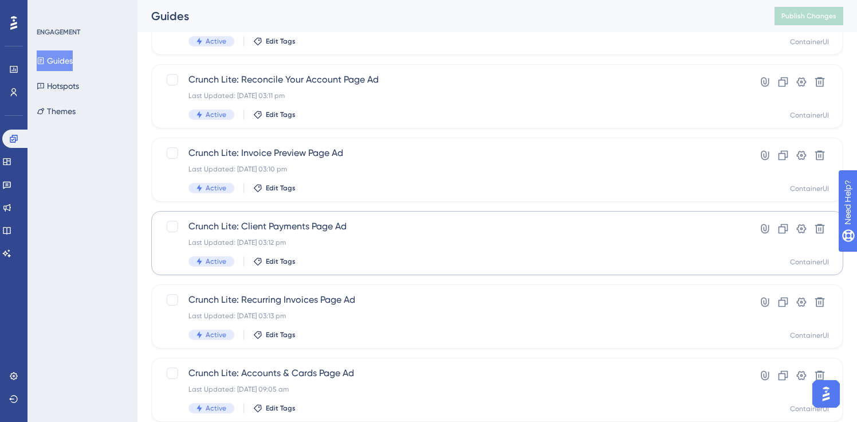
type input "lite"
click at [387, 242] on div "Last Updated: [DATE] 03:12 pm" at bounding box center [452, 242] width 526 height 9
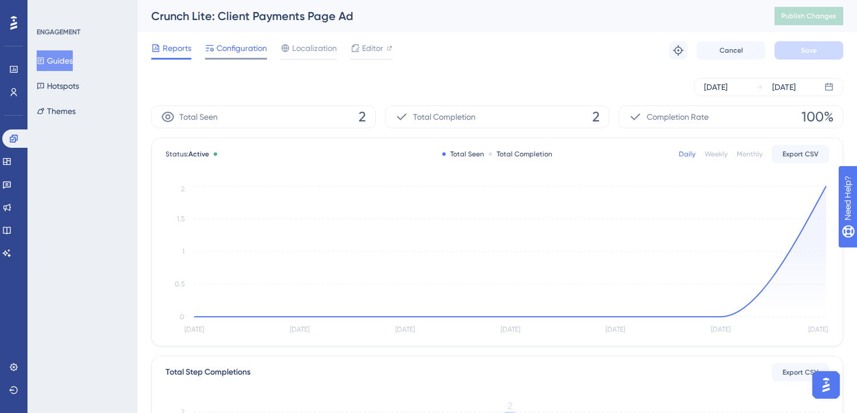
click at [251, 54] on span "Configuration" at bounding box center [242, 48] width 50 height 14
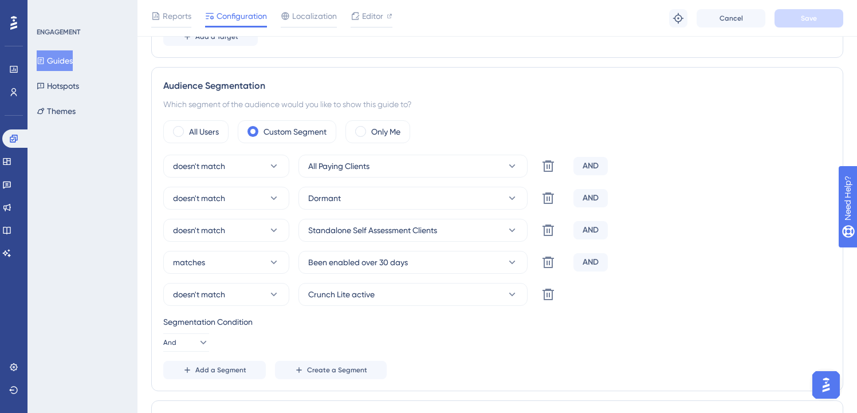
scroll to position [379, 0]
click at [70, 68] on button "Guides" at bounding box center [55, 60] width 36 height 21
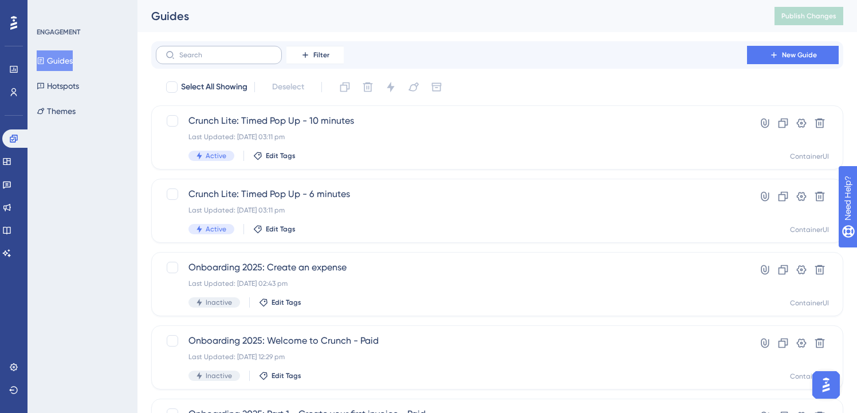
click at [204, 61] on label at bounding box center [219, 55] width 126 height 18
click at [204, 59] on input "text" at bounding box center [225, 55] width 93 height 8
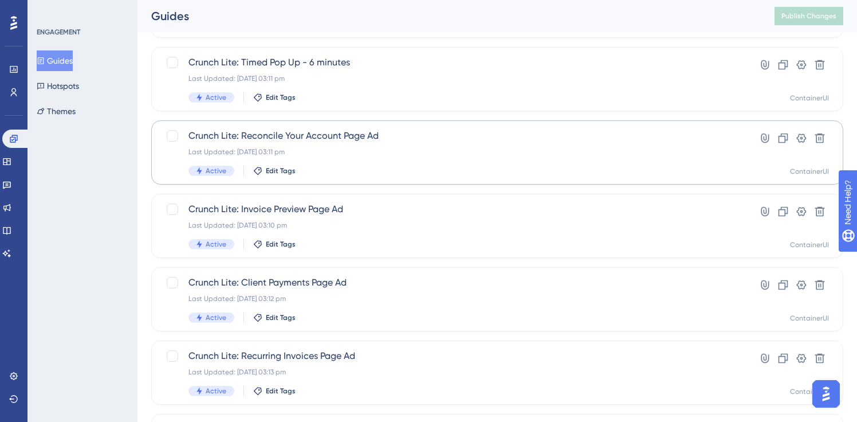
scroll to position [162, 0]
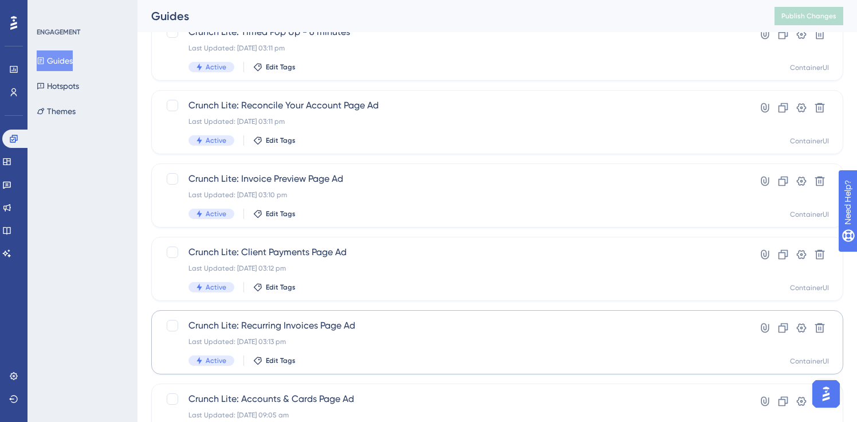
type input "lite"
click at [327, 333] on div "Crunch Lite: Recurring Invoices Page Ad Last Updated: [DATE] 03:13 pm Active Ed…" at bounding box center [452, 342] width 526 height 47
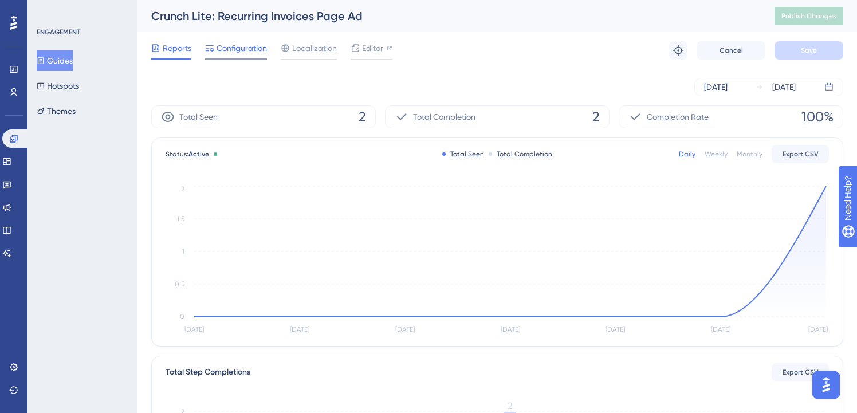
click at [240, 47] on span "Configuration" at bounding box center [242, 48] width 50 height 14
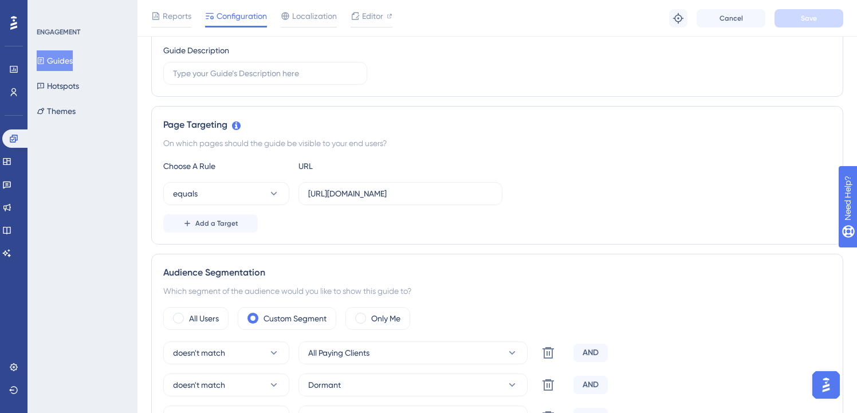
scroll to position [492, 0]
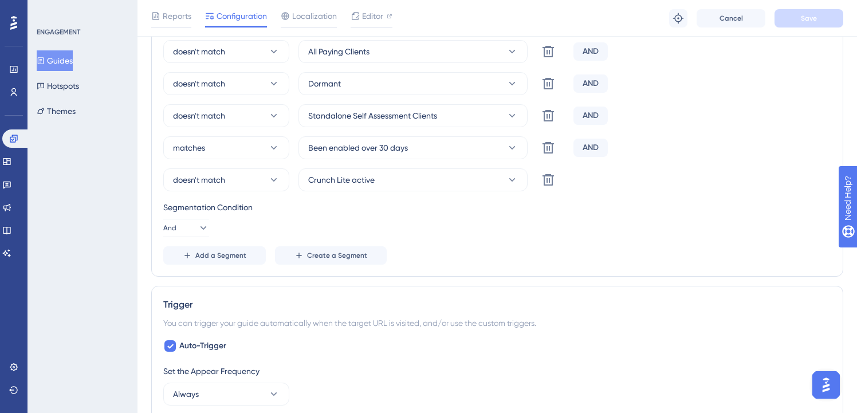
click at [58, 57] on button "Guides" at bounding box center [55, 60] width 36 height 21
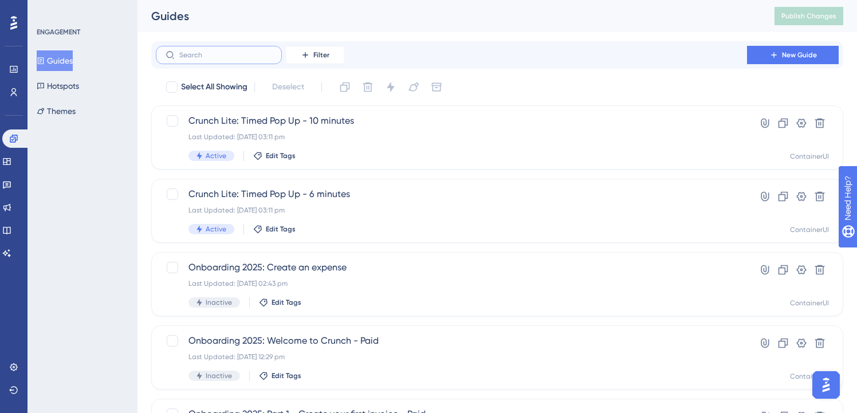
click at [261, 57] on input "text" at bounding box center [225, 55] width 93 height 8
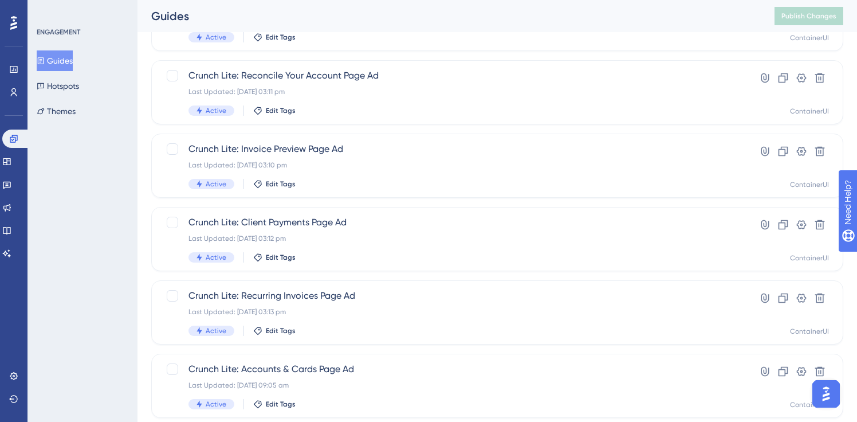
scroll to position [304, 0]
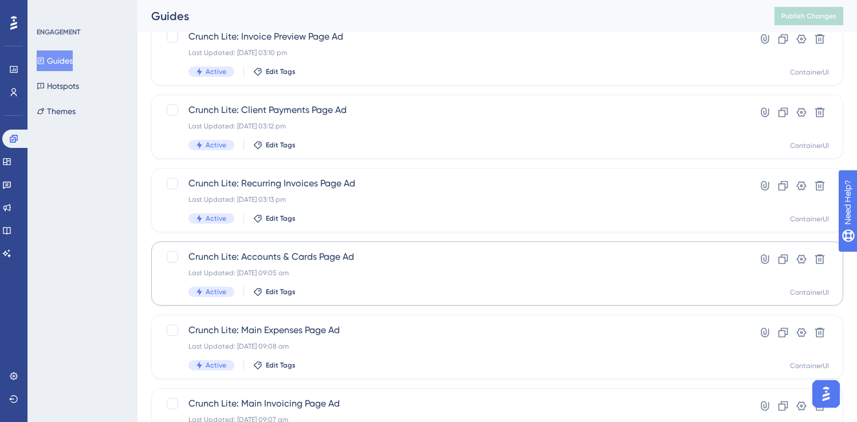
type input "lite"
click at [318, 257] on span "Crunch Lite: Accounts & Cards Page Ad" at bounding box center [452, 257] width 526 height 14
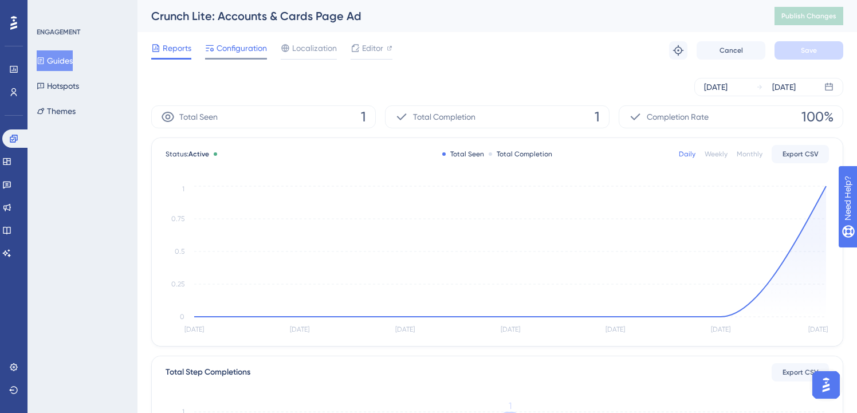
click at [232, 42] on span "Configuration" at bounding box center [242, 48] width 50 height 14
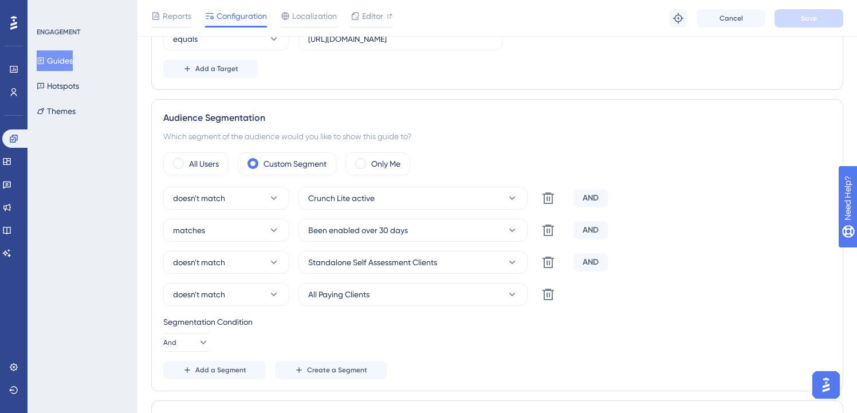
scroll to position [348, 0]
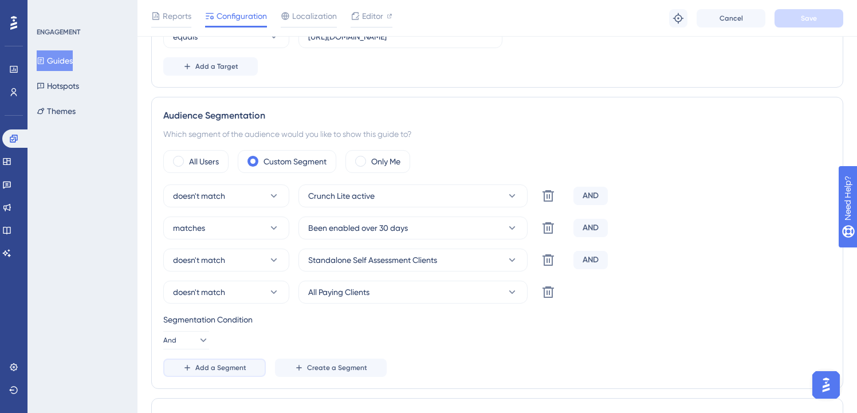
click at [220, 372] on button "Add a Segment" at bounding box center [214, 368] width 103 height 18
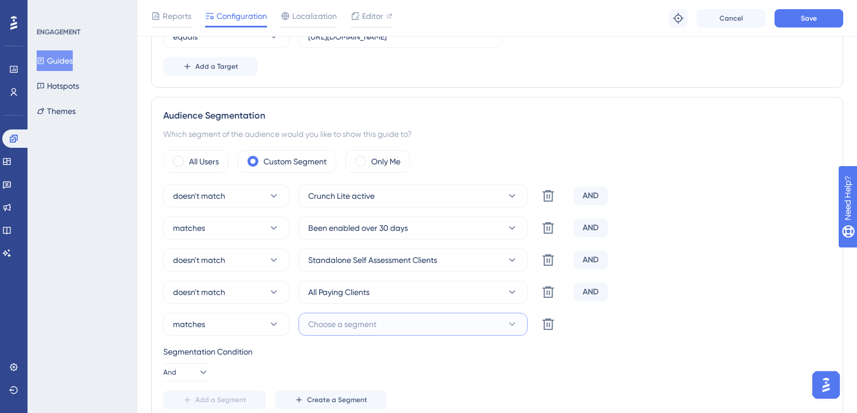
click at [323, 324] on span "Choose a segment" at bounding box center [342, 324] width 68 height 14
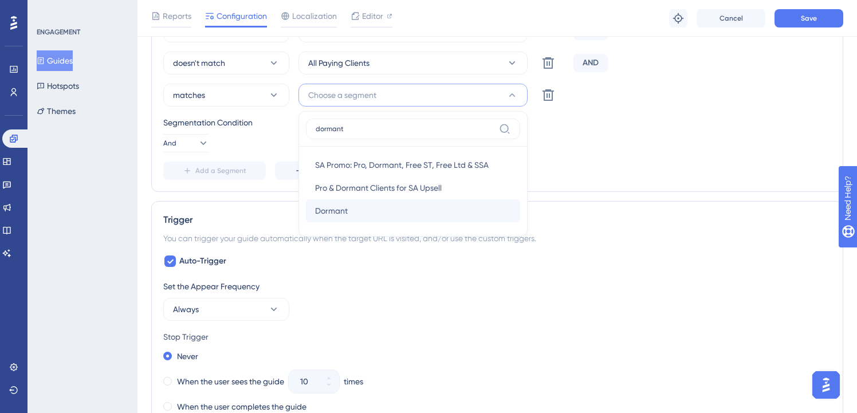
type input "dormant"
click at [359, 207] on div "[PERSON_NAME]" at bounding box center [413, 210] width 196 height 23
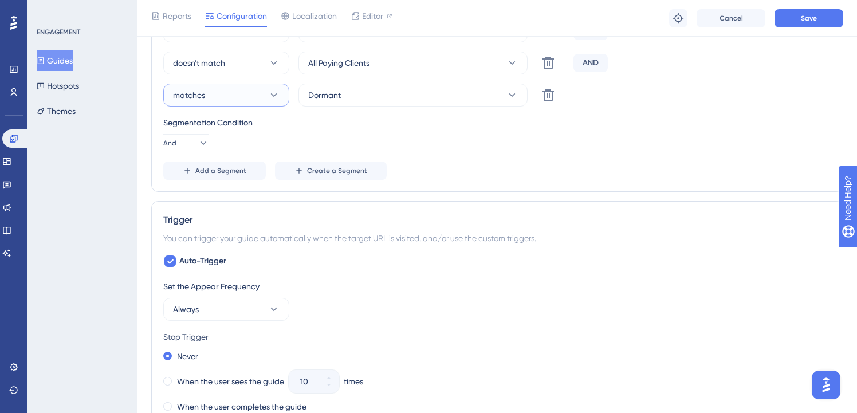
click at [235, 87] on button "matches" at bounding box center [226, 95] width 126 height 23
click at [245, 160] on div "doesn't match doesn't match" at bounding box center [226, 153] width 93 height 23
click at [825, 17] on button "Save" at bounding box center [809, 18] width 69 height 18
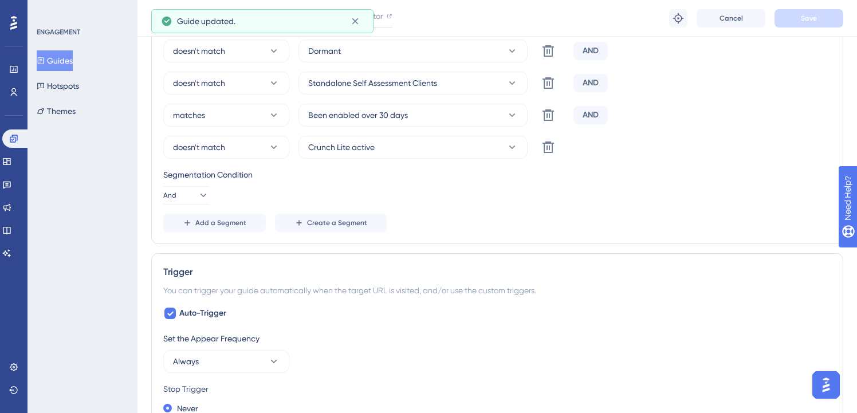
scroll to position [0, 0]
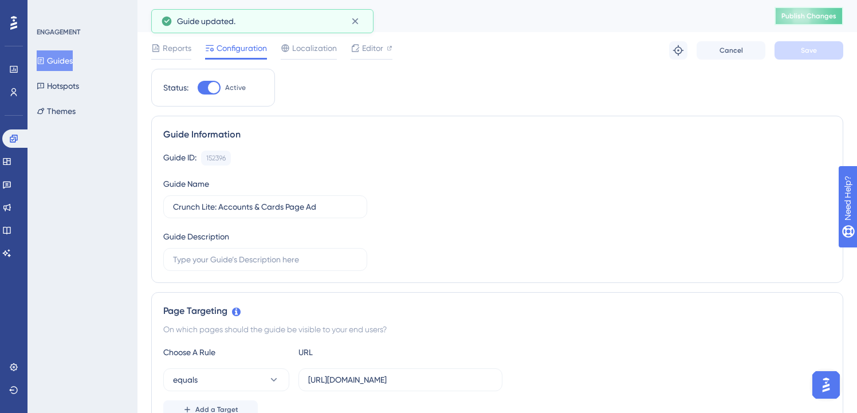
click at [827, 22] on button "Publish Changes" at bounding box center [809, 16] width 69 height 18
click at [73, 58] on button "Guides" at bounding box center [55, 60] width 36 height 21
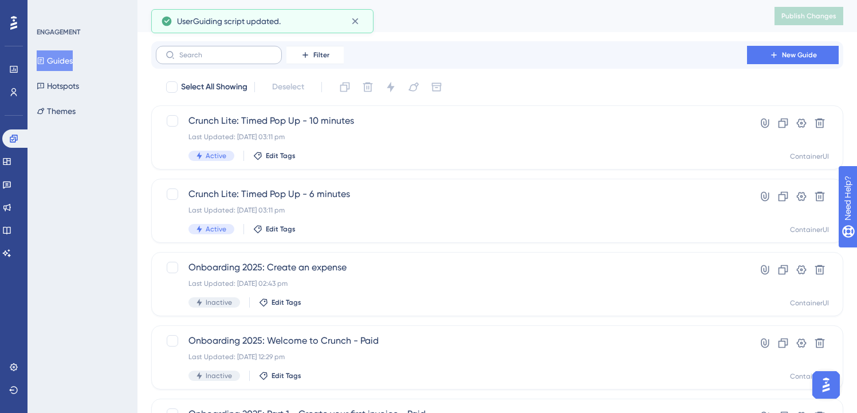
click at [274, 56] on label at bounding box center [219, 55] width 126 height 18
click at [272, 56] on input "text" at bounding box center [225, 55] width 93 height 8
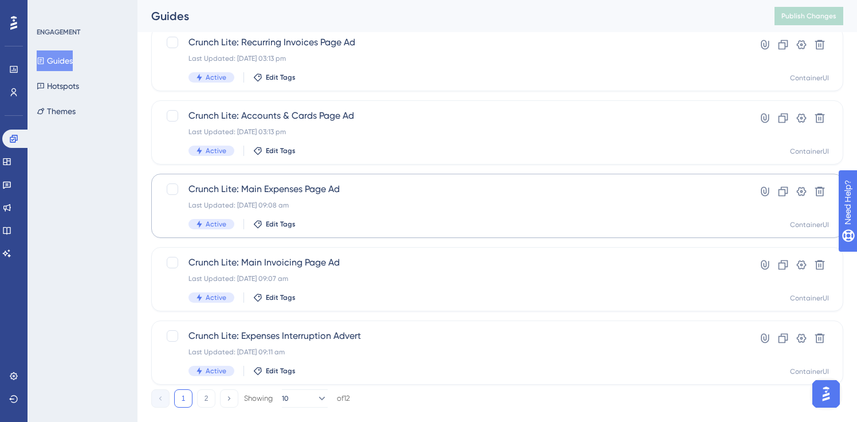
scroll to position [468, 0]
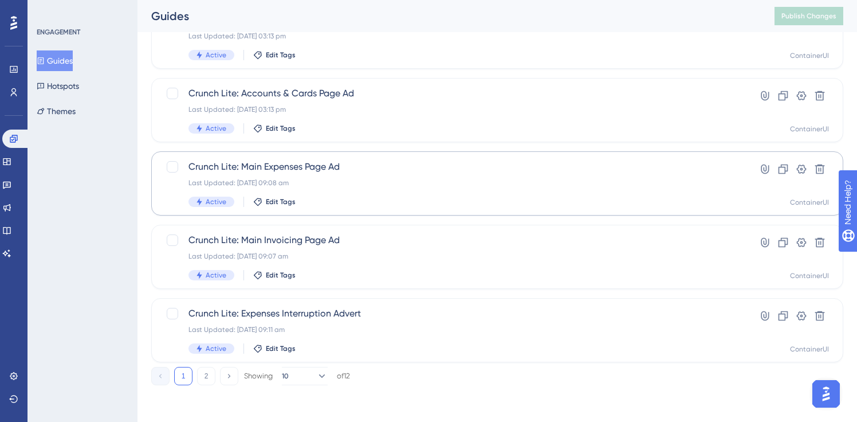
type input "lite"
click at [334, 174] on div "Crunch Lite: Main Expenses Page Ad Last Updated: [DATE] 09:08 am Active Edit Ta…" at bounding box center [452, 183] width 526 height 47
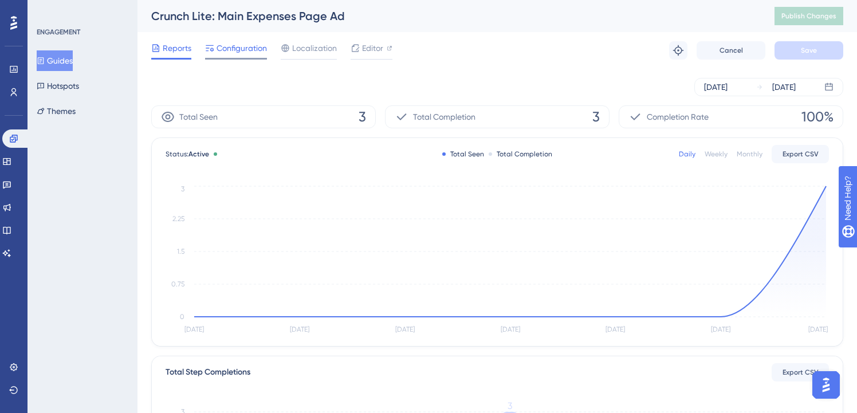
click at [238, 45] on span "Configuration" at bounding box center [242, 48] width 50 height 14
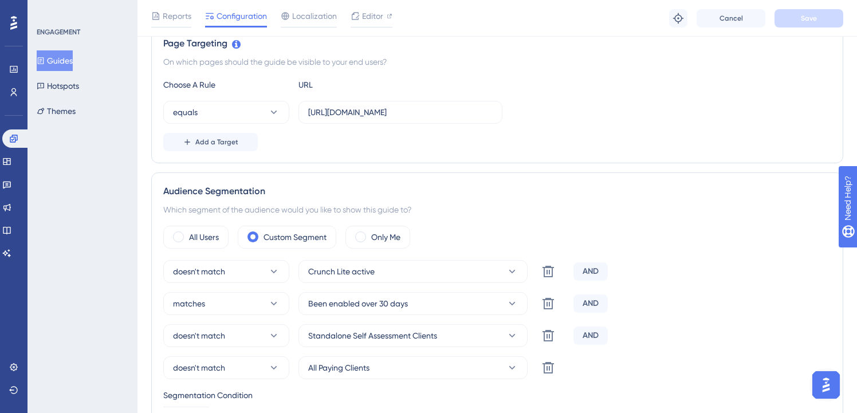
scroll to position [370, 0]
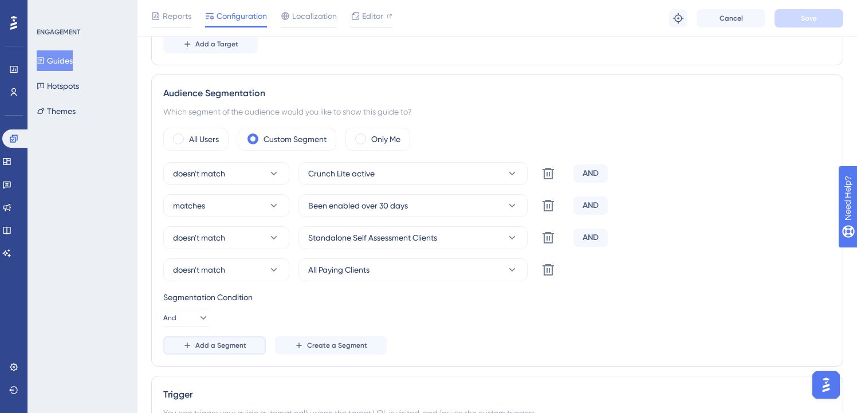
click at [208, 351] on button "Add a Segment" at bounding box center [214, 345] width 103 height 18
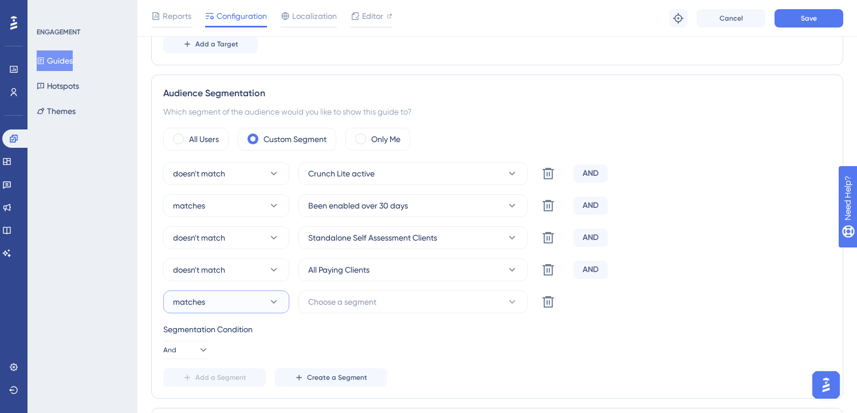
click at [268, 307] on icon at bounding box center [273, 301] width 11 height 11
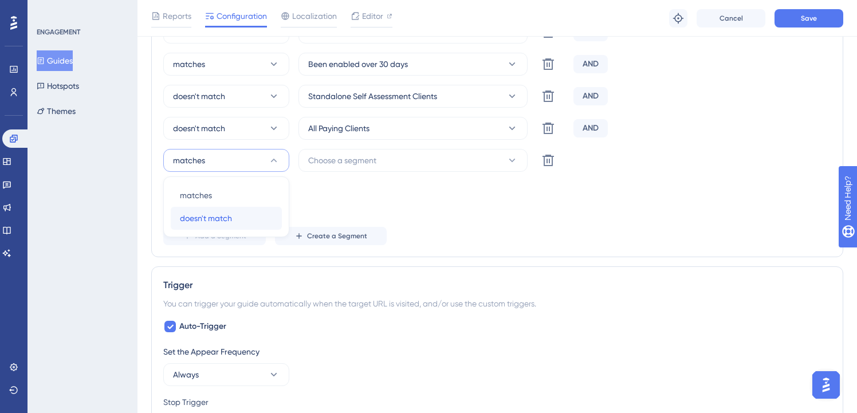
click at [254, 217] on div "doesn't match doesn't match" at bounding box center [226, 218] width 93 height 23
click at [355, 165] on span "Choose a segment" at bounding box center [342, 161] width 68 height 14
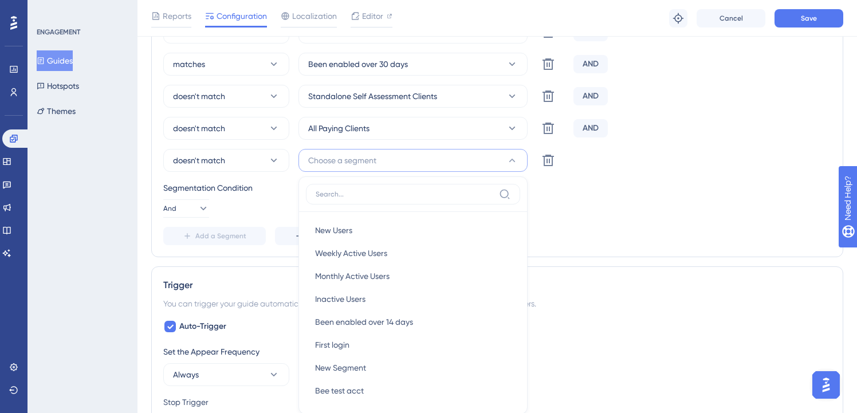
scroll to position [580, 0]
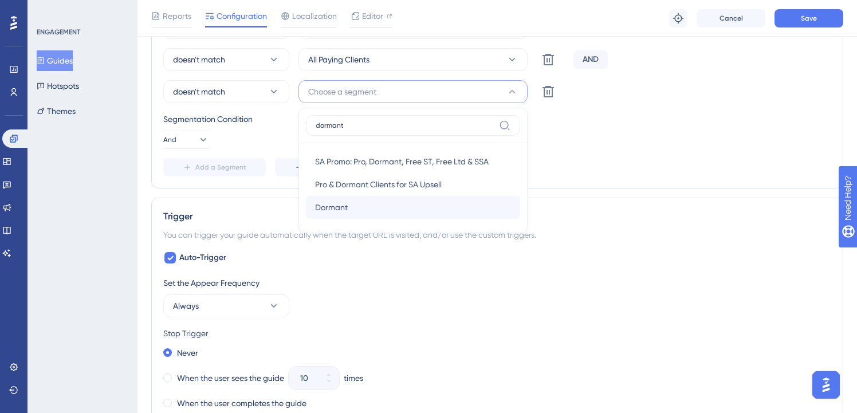
type input "dormant"
click at [356, 210] on div "[PERSON_NAME]" at bounding box center [413, 207] width 196 height 23
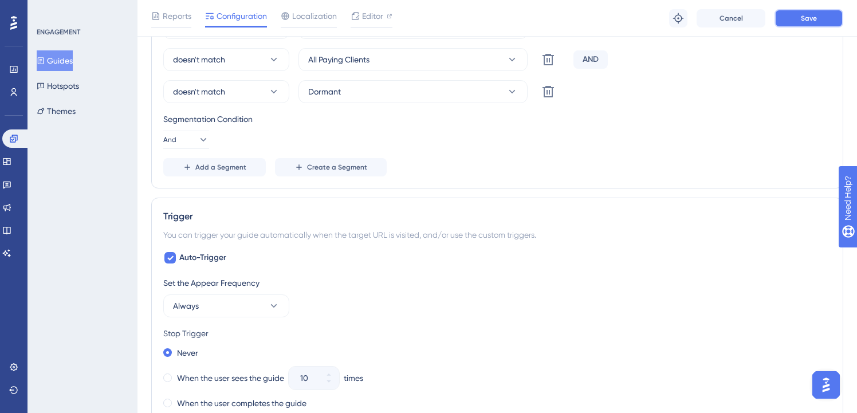
click at [813, 20] on span "Save" at bounding box center [809, 18] width 16 height 9
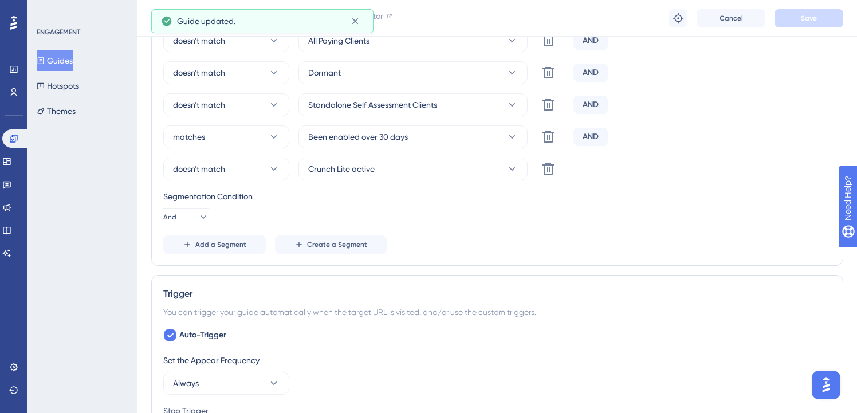
scroll to position [0, 0]
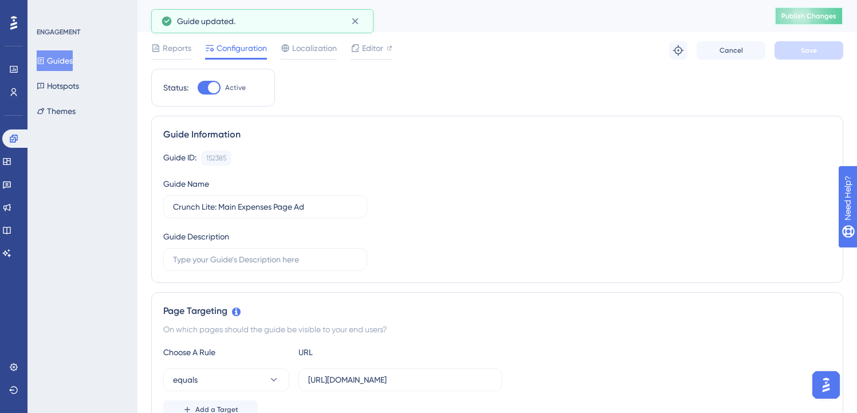
click at [814, 17] on span "Publish Changes" at bounding box center [809, 15] width 55 height 9
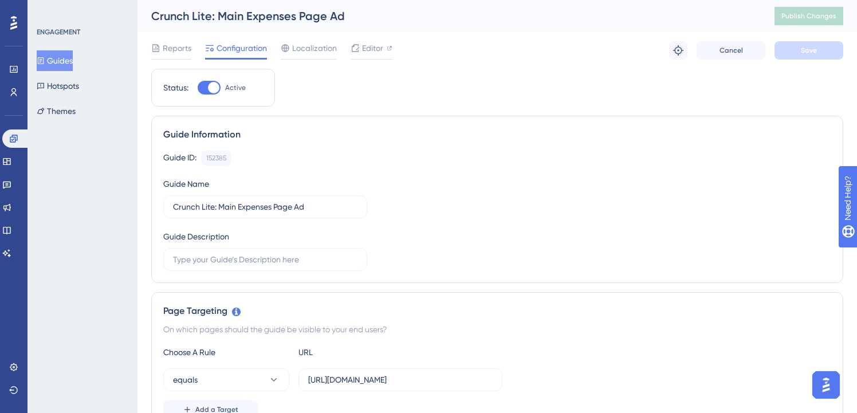
click at [69, 55] on button "Guides" at bounding box center [55, 60] width 36 height 21
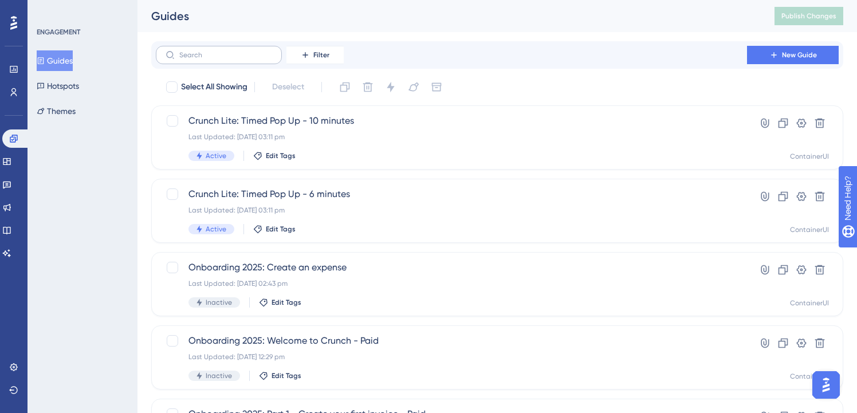
click at [182, 59] on label at bounding box center [219, 55] width 126 height 18
click at [182, 59] on input "text" at bounding box center [225, 55] width 93 height 8
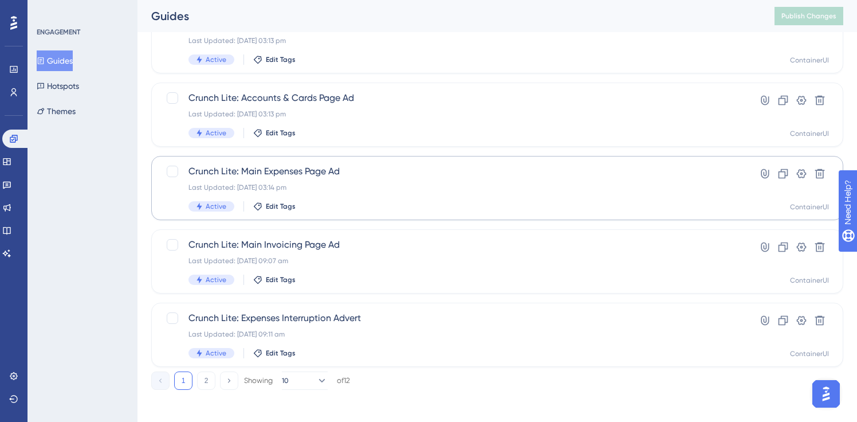
scroll to position [468, 0]
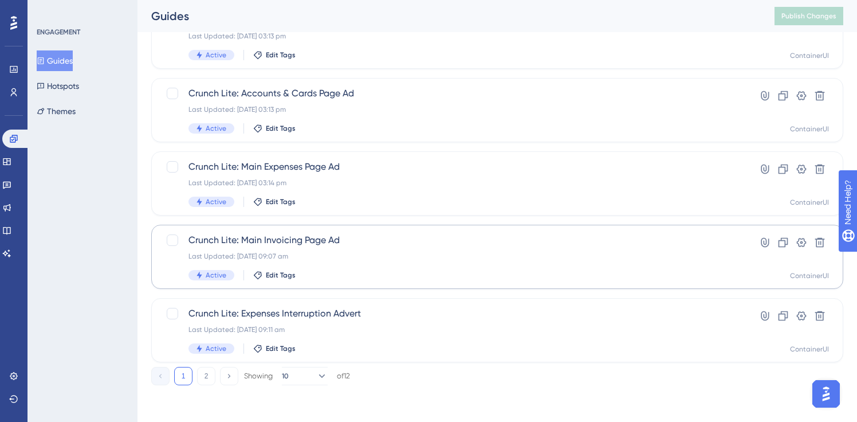
type input "lite"
click at [356, 238] on span "Crunch Lite: Main Invoicing Page Ad" at bounding box center [452, 240] width 526 height 14
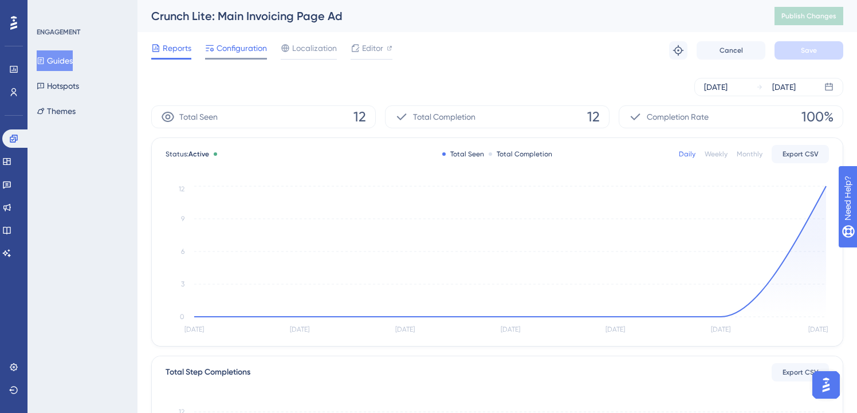
click at [224, 45] on span "Configuration" at bounding box center [242, 48] width 50 height 14
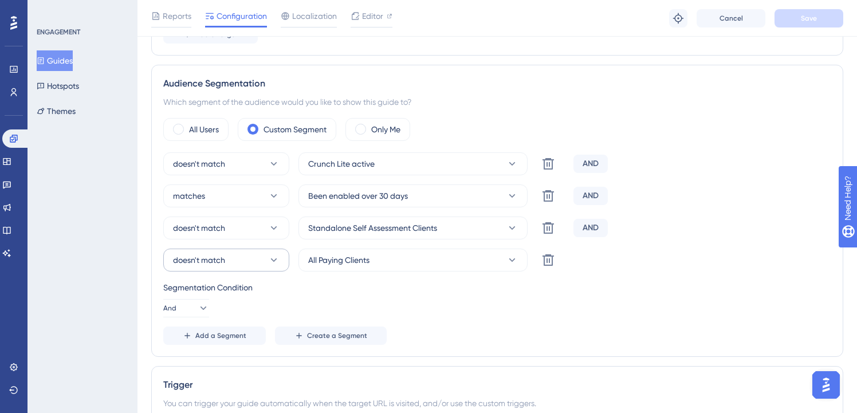
scroll to position [382, 0]
click at [213, 335] on span "Add a Segment" at bounding box center [220, 334] width 51 height 9
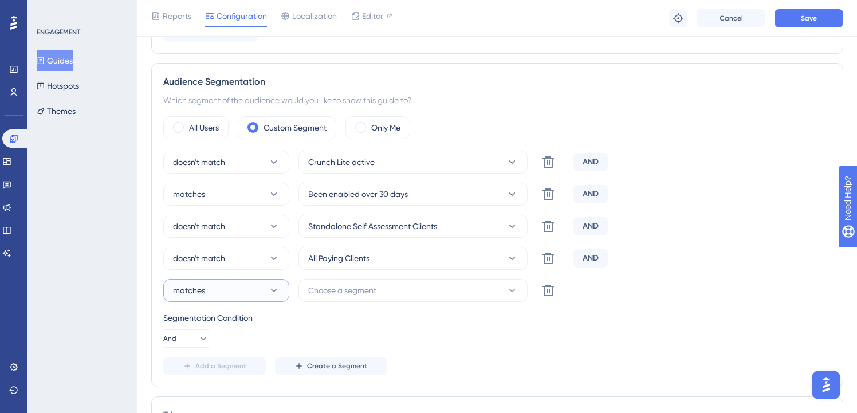
click at [233, 291] on button "matches" at bounding box center [226, 290] width 126 height 23
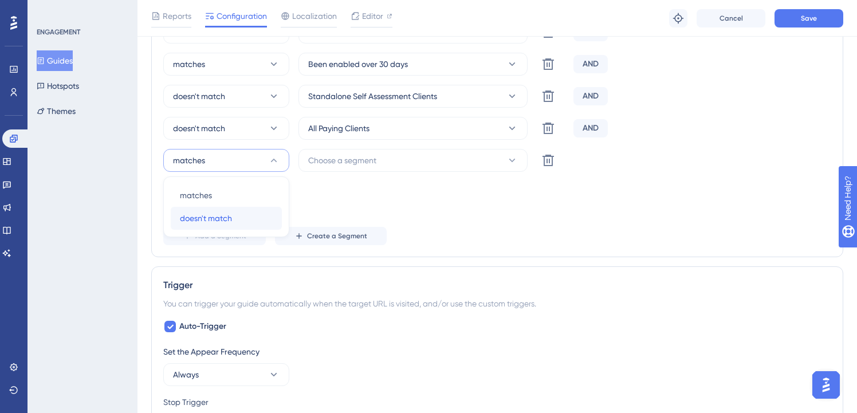
click at [246, 223] on div "doesn't match doesn't match" at bounding box center [226, 218] width 93 height 23
click at [365, 166] on span "Choose a segment" at bounding box center [342, 161] width 68 height 14
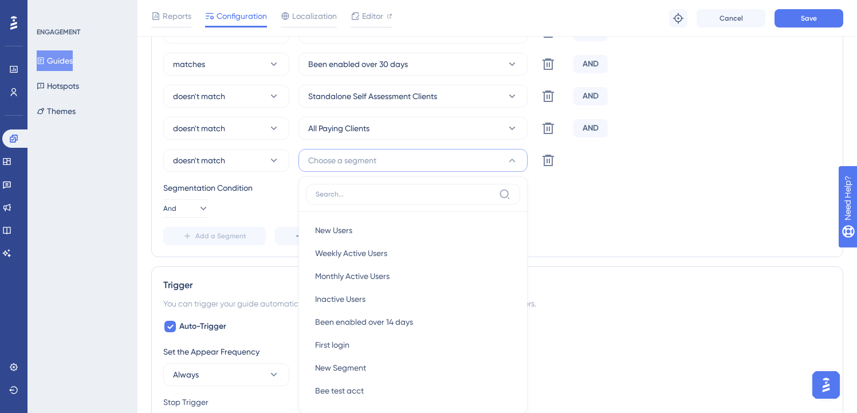
scroll to position [583, 0]
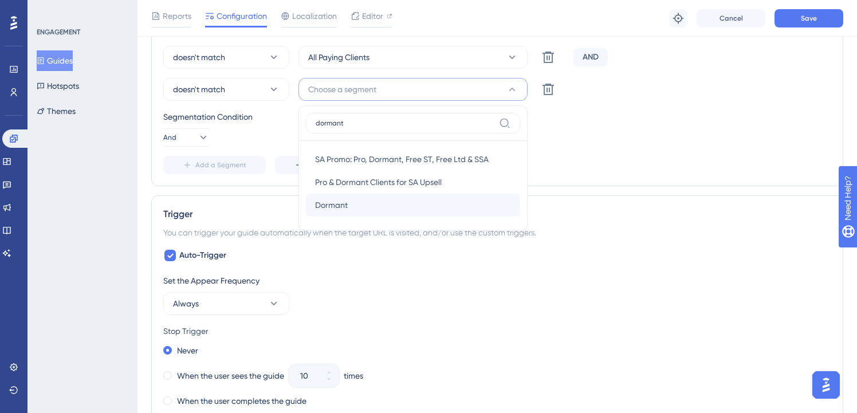
type input "dormant"
click at [362, 214] on div "[PERSON_NAME]" at bounding box center [413, 205] width 196 height 23
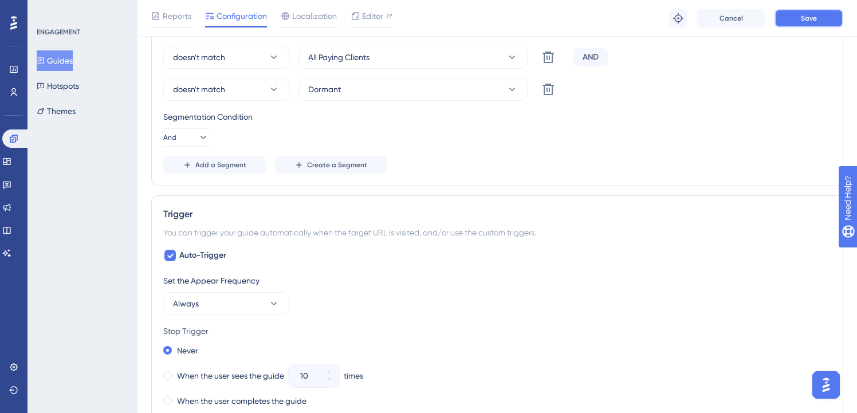
click at [809, 23] on button "Save" at bounding box center [809, 18] width 69 height 18
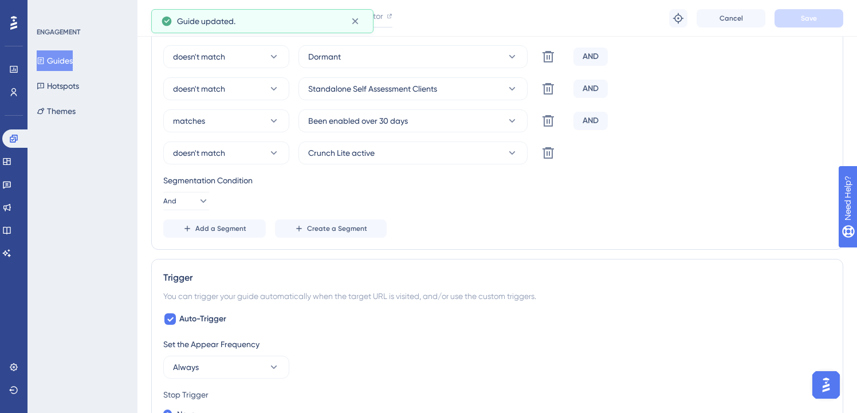
scroll to position [0, 0]
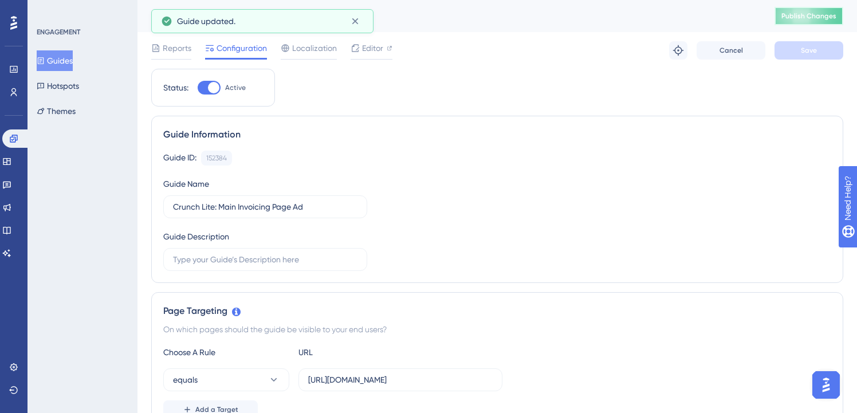
click at [827, 20] on span "Publish Changes" at bounding box center [809, 15] width 55 height 9
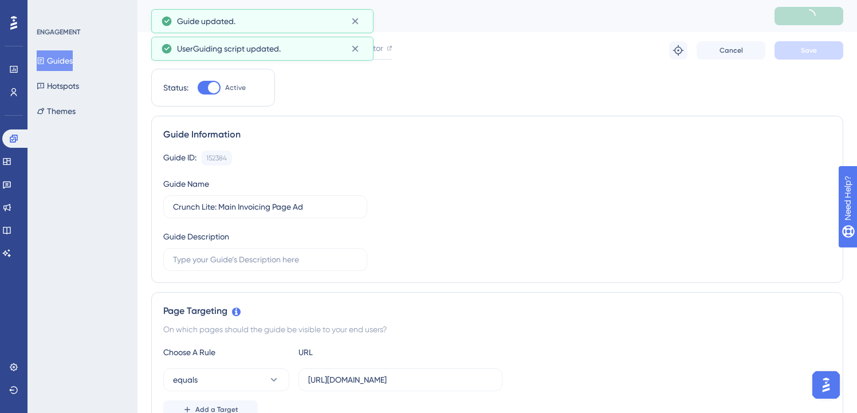
click at [64, 60] on button "Guides" at bounding box center [55, 60] width 36 height 21
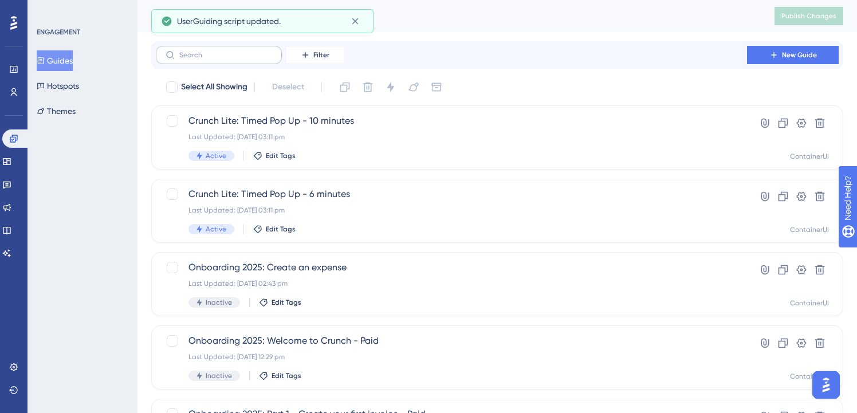
click at [252, 62] on label at bounding box center [219, 55] width 126 height 18
click at [252, 59] on input "text" at bounding box center [225, 55] width 93 height 8
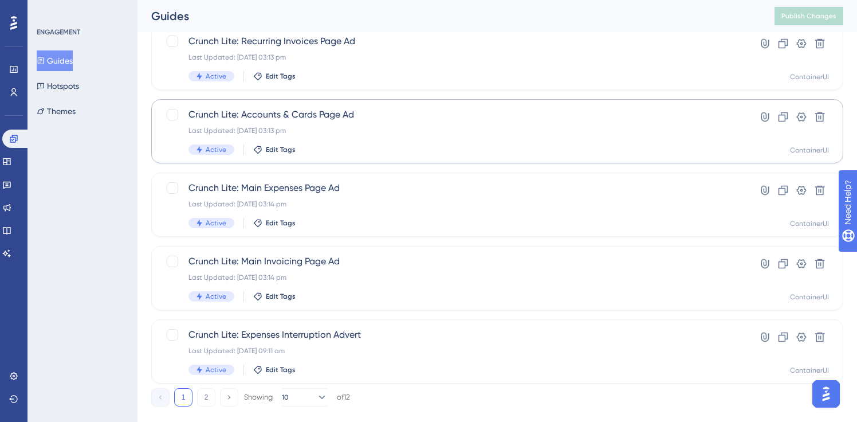
scroll to position [466, 0]
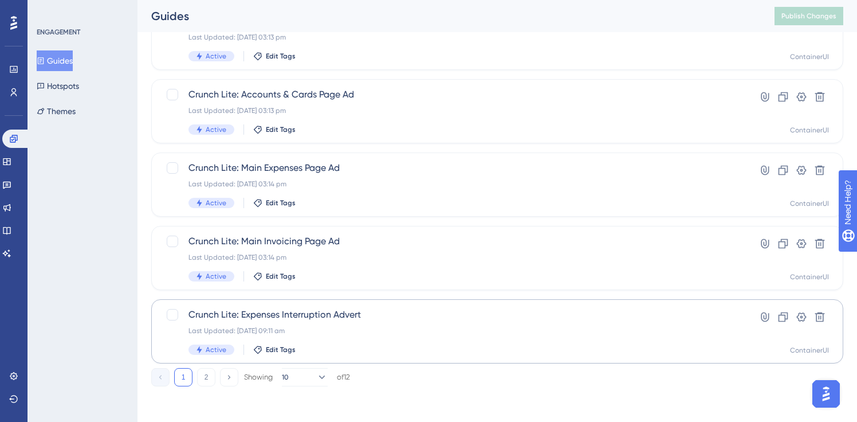
type input "lite"
click at [290, 318] on span "Crunch Lite: Expenses Interruption Advert" at bounding box center [452, 315] width 526 height 14
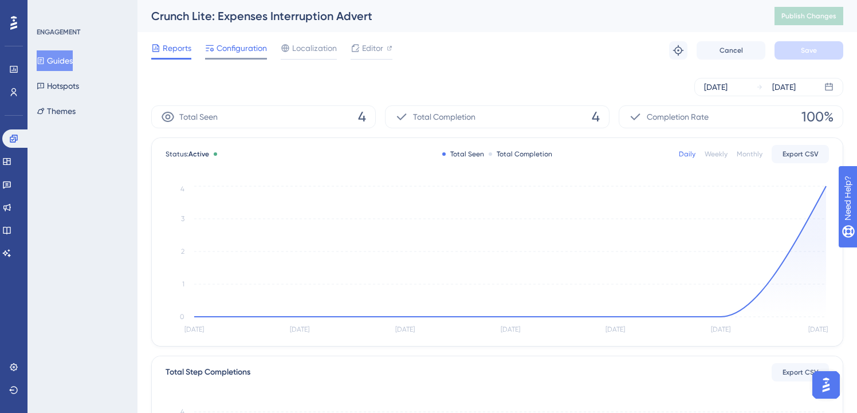
click at [249, 52] on span "Configuration" at bounding box center [242, 48] width 50 height 14
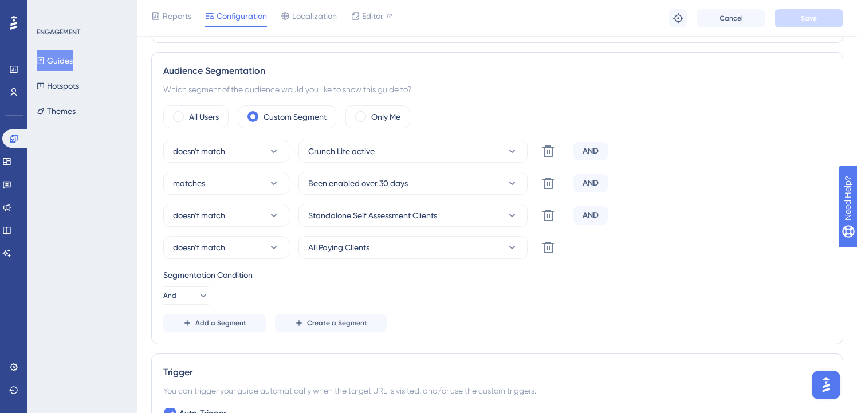
scroll to position [393, 0]
click at [207, 321] on span "Add a Segment" at bounding box center [220, 322] width 51 height 9
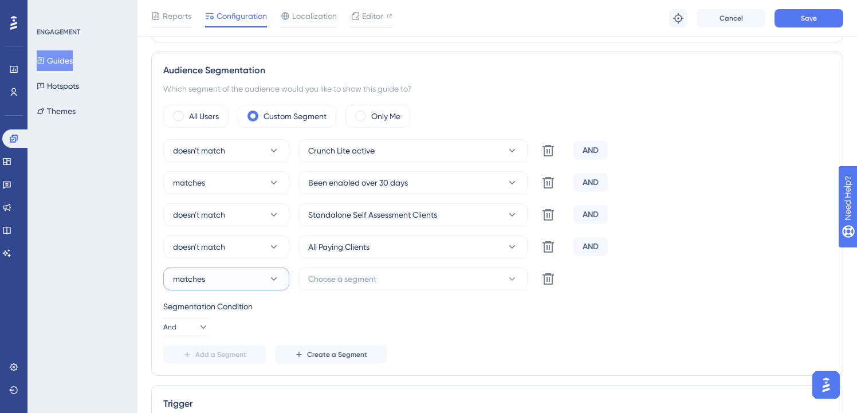
click at [232, 280] on button "matches" at bounding box center [226, 279] width 126 height 23
click at [245, 333] on div "doesn't match doesn't match" at bounding box center [226, 336] width 93 height 23
click at [368, 274] on span "Choose a segment" at bounding box center [342, 279] width 68 height 14
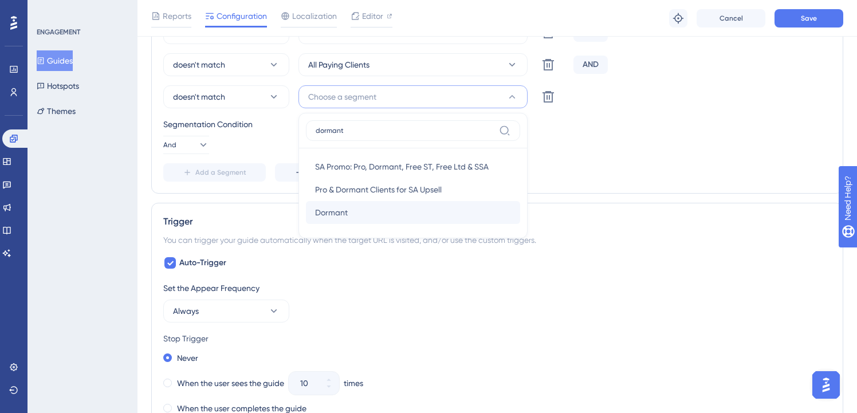
type input "dormant"
click at [395, 207] on div "[PERSON_NAME]" at bounding box center [413, 212] width 196 height 23
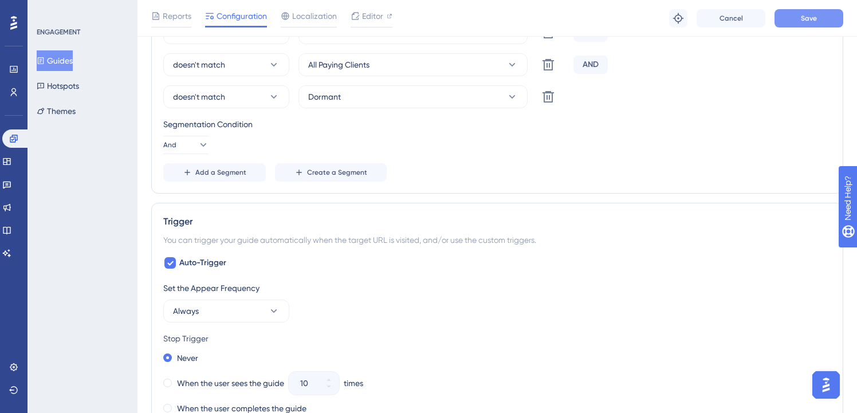
click at [805, 15] on span "Save" at bounding box center [809, 18] width 16 height 9
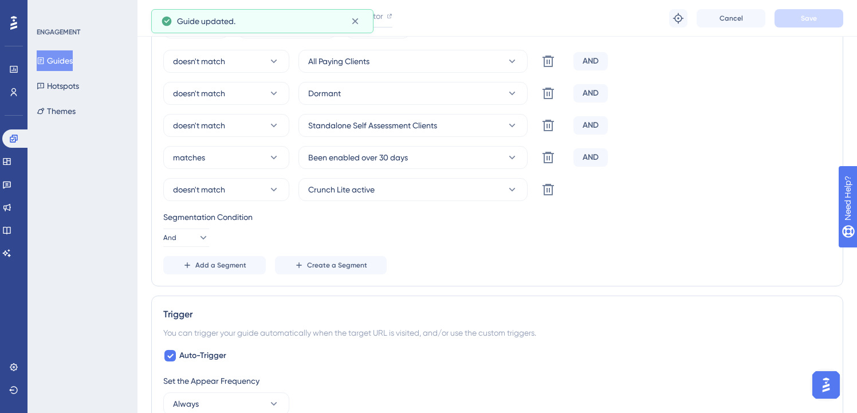
scroll to position [0, 0]
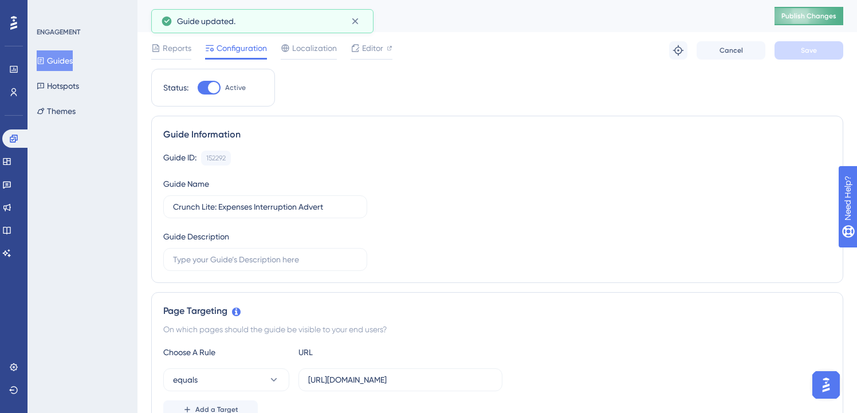
click at [813, 14] on span "Publish Changes" at bounding box center [809, 15] width 55 height 9
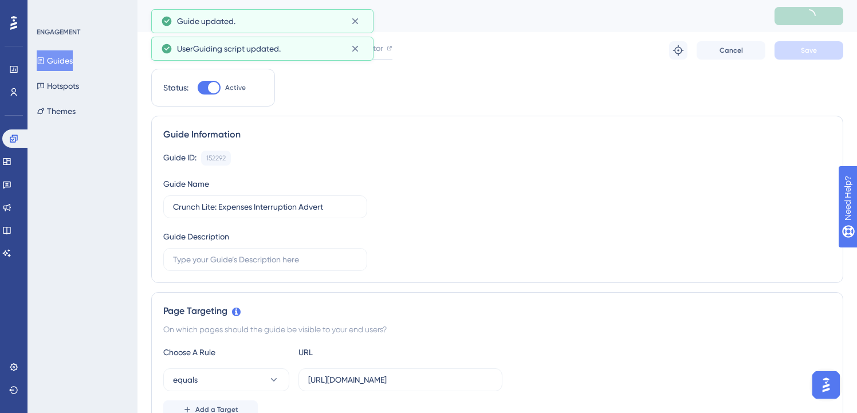
click at [60, 67] on button "Guides" at bounding box center [55, 60] width 36 height 21
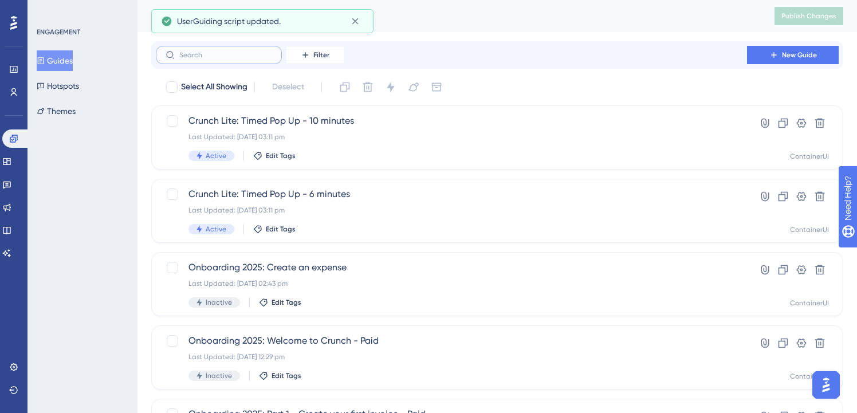
click at [186, 52] on input "text" at bounding box center [225, 55] width 93 height 8
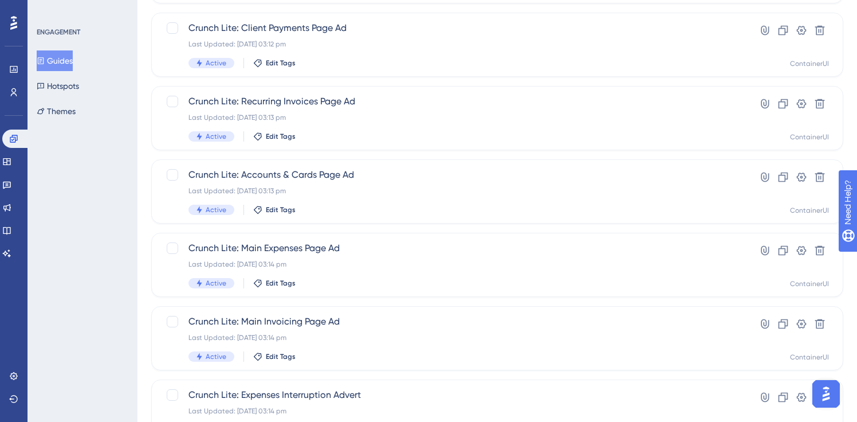
scroll to position [468, 0]
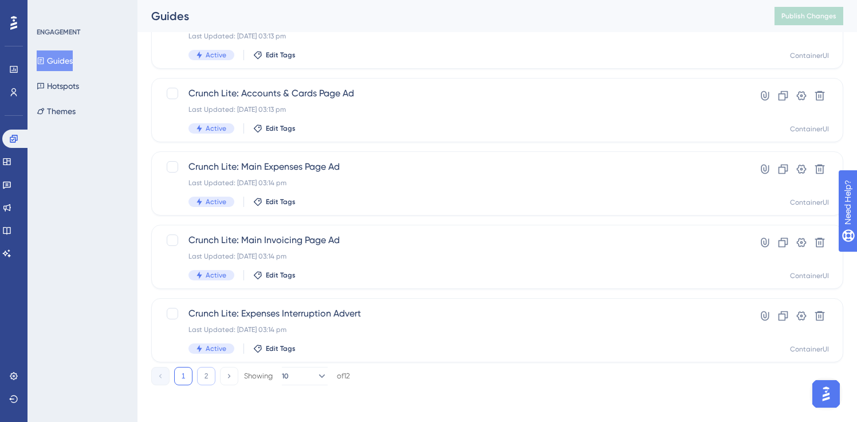
type input "lite"
click at [199, 381] on button "2" at bounding box center [206, 376] width 18 height 18
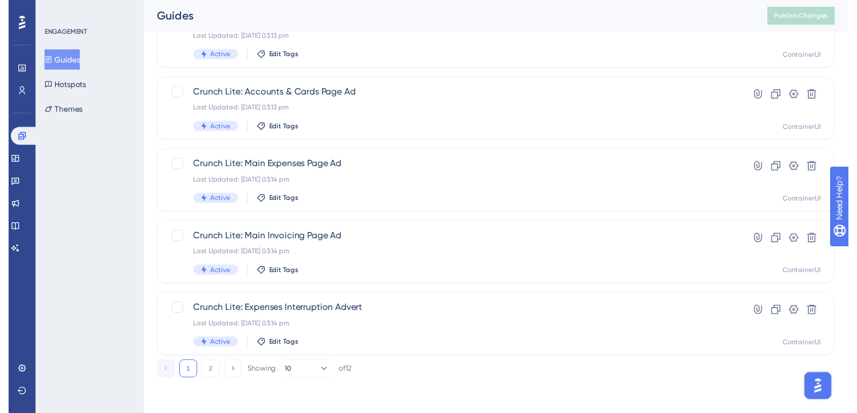
scroll to position [0, 0]
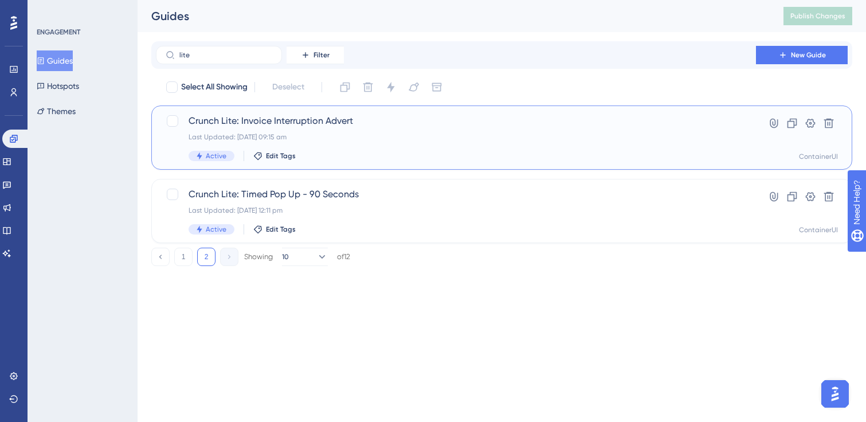
click at [319, 130] on div "Crunch Lite: Invoice Interruption Advert Last Updated: [DATE] 09:15 am Active E…" at bounding box center [456, 137] width 535 height 47
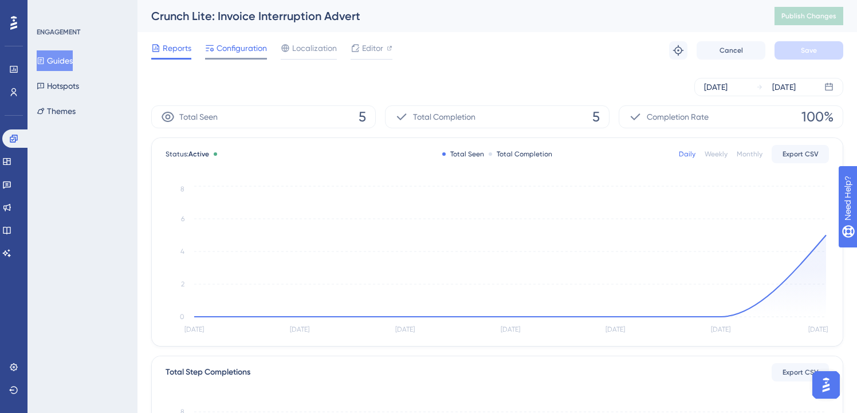
click at [252, 44] on span "Configuration" at bounding box center [242, 48] width 50 height 14
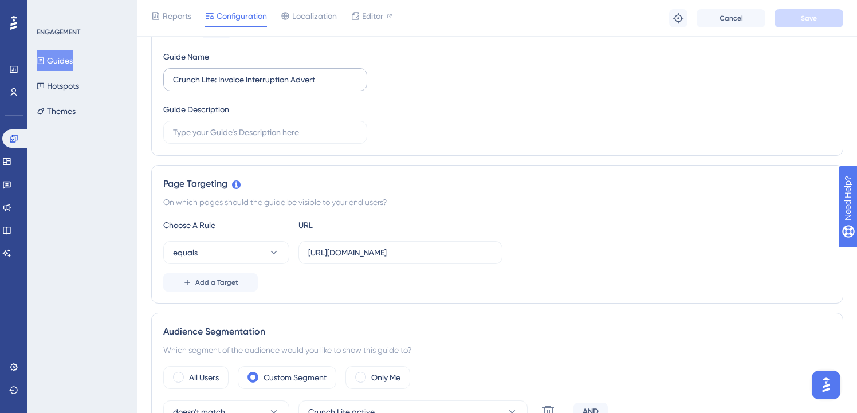
scroll to position [362, 0]
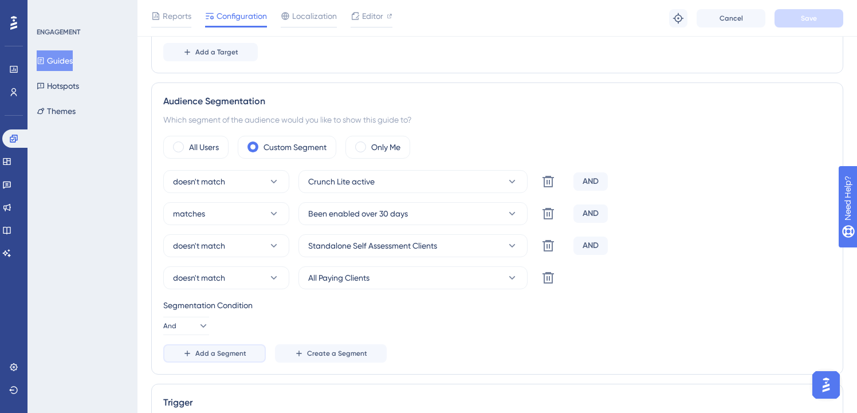
click at [198, 352] on span "Add a Segment" at bounding box center [220, 353] width 51 height 9
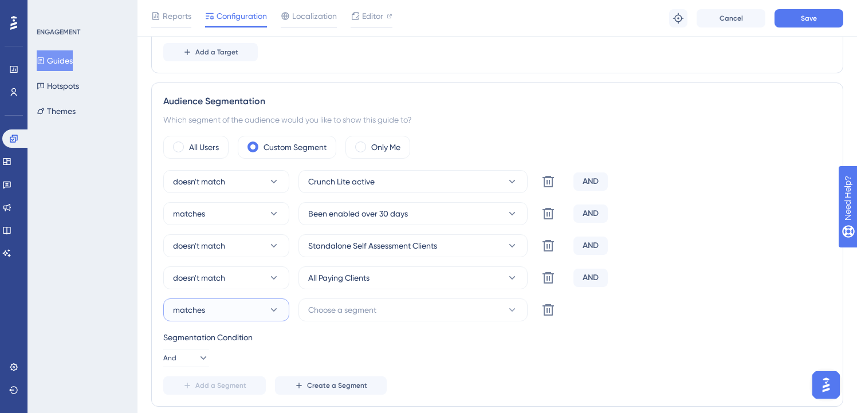
click at [242, 315] on button "matches" at bounding box center [226, 310] width 126 height 23
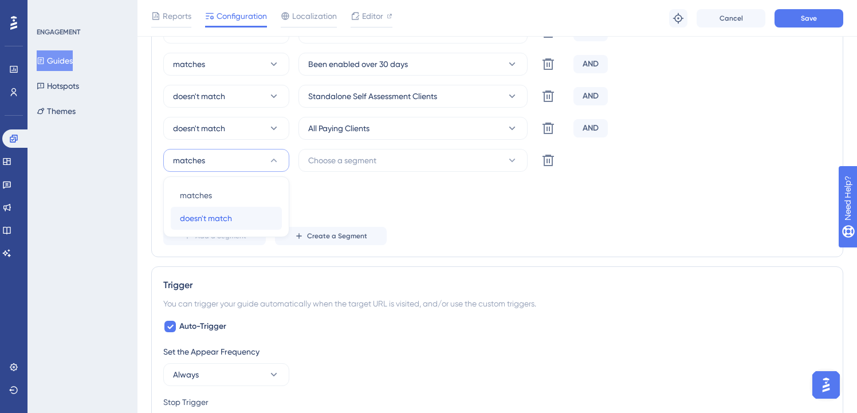
click at [240, 219] on div "doesn't match doesn't match" at bounding box center [226, 218] width 93 height 23
click at [389, 164] on button "Choose a segment" at bounding box center [413, 160] width 229 height 23
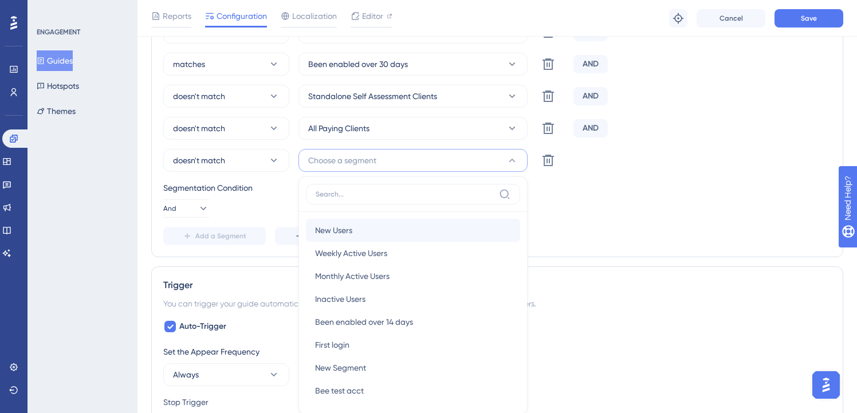
scroll to position [584, 0]
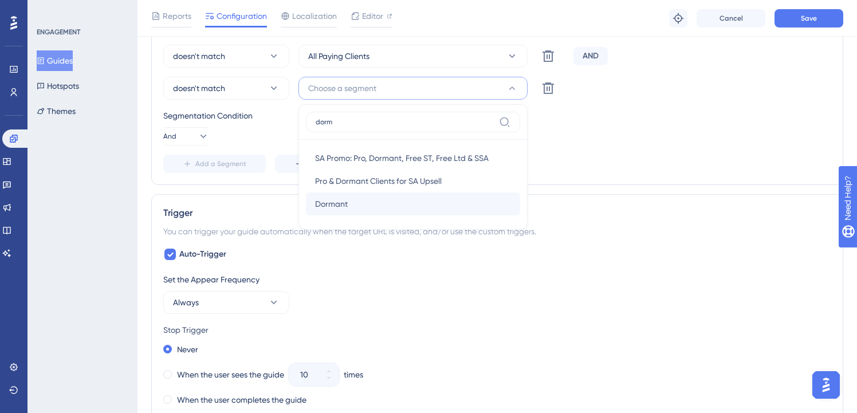
type input "dorm"
click at [359, 212] on div "[PERSON_NAME]" at bounding box center [413, 204] width 196 height 23
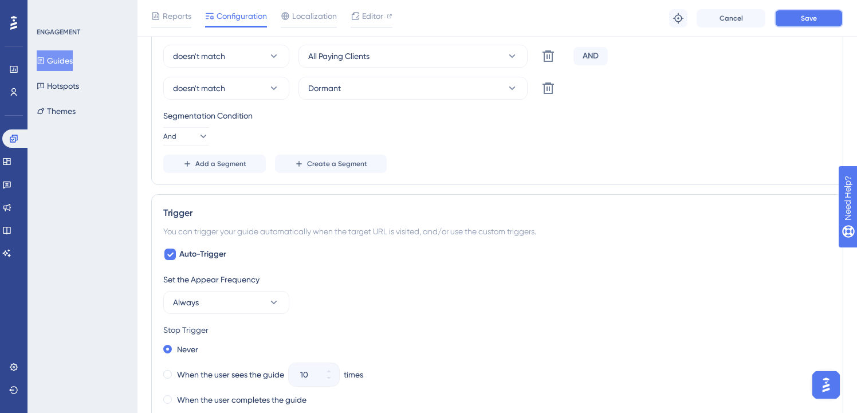
click at [822, 23] on button "Save" at bounding box center [809, 18] width 69 height 18
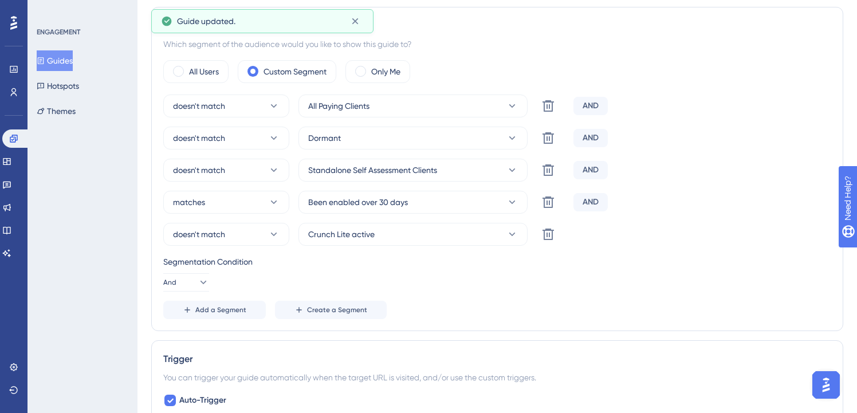
scroll to position [0, 0]
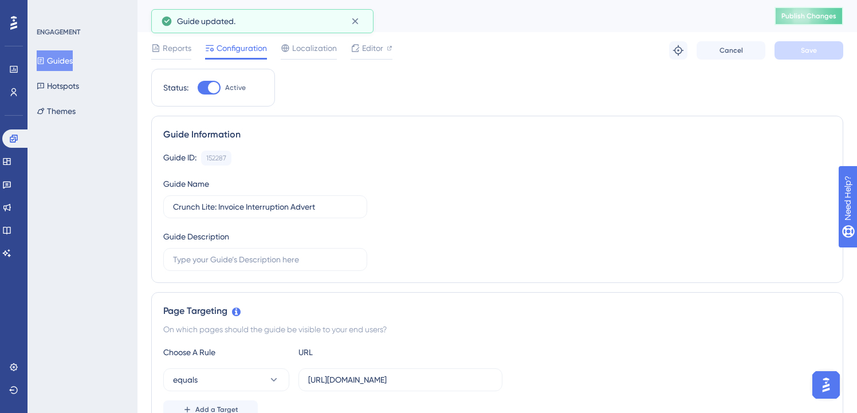
click at [821, 12] on span "Publish Changes" at bounding box center [809, 15] width 55 height 9
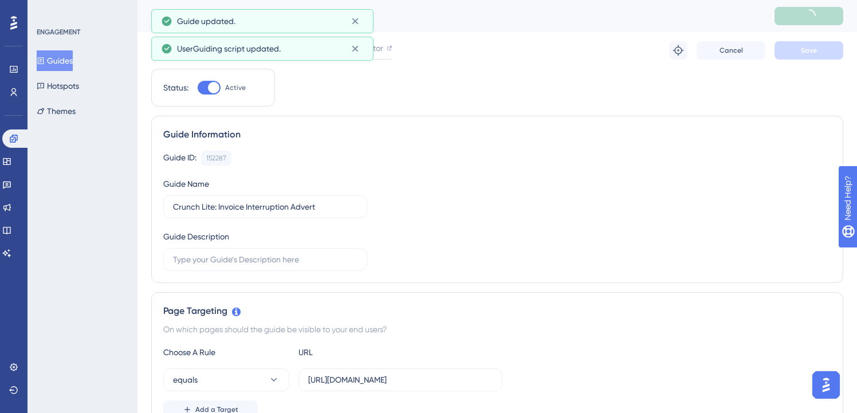
click at [56, 59] on button "Guides" at bounding box center [55, 60] width 36 height 21
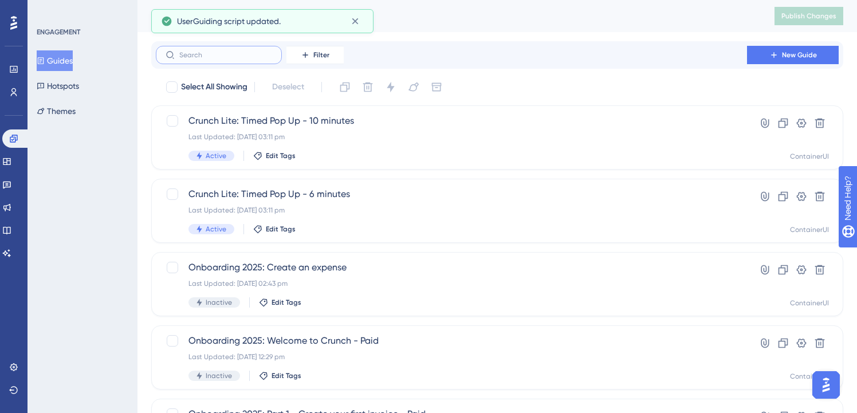
click at [205, 58] on input "text" at bounding box center [225, 55] width 93 height 8
paste input "dormant"
type input "dormant"
checkbox input "true"
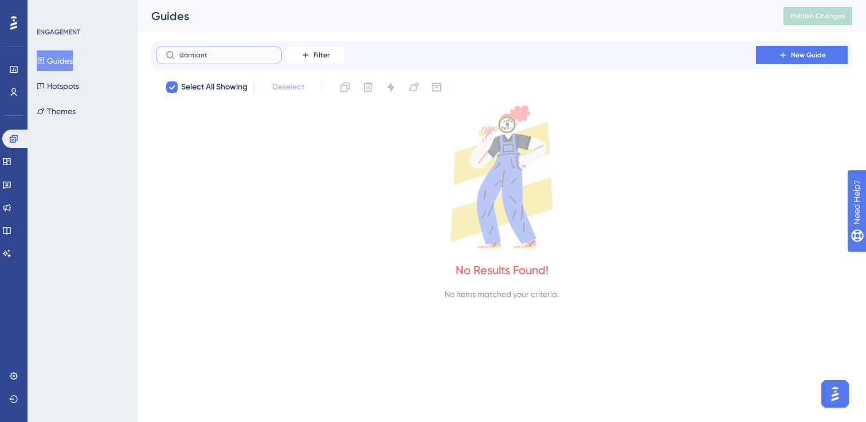
type input "l"
checkbox input "false"
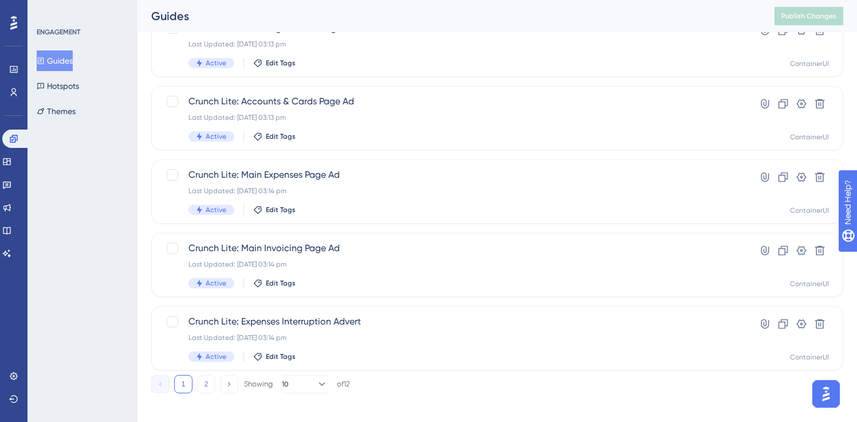
scroll to position [468, 0]
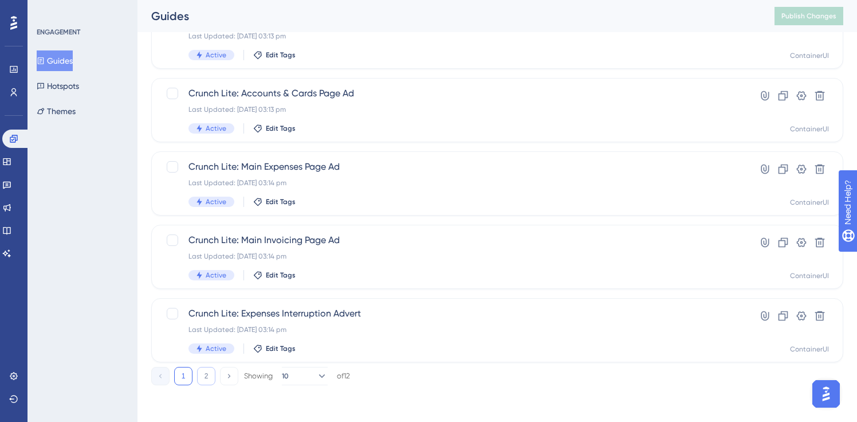
type input "lite"
click at [203, 379] on button "2" at bounding box center [206, 376] width 18 height 18
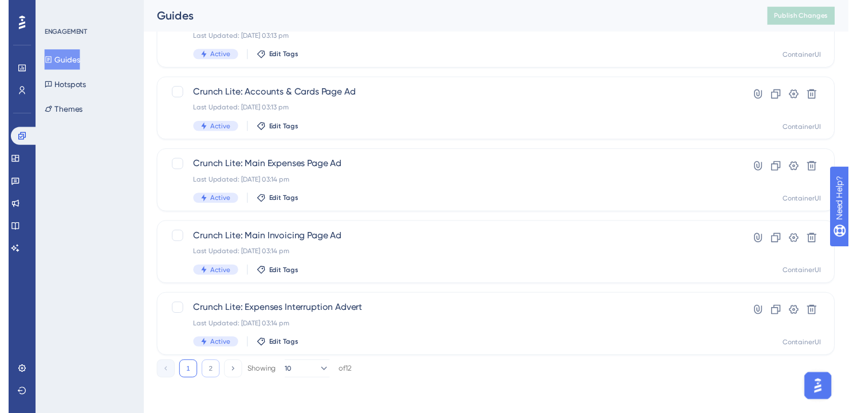
scroll to position [0, 0]
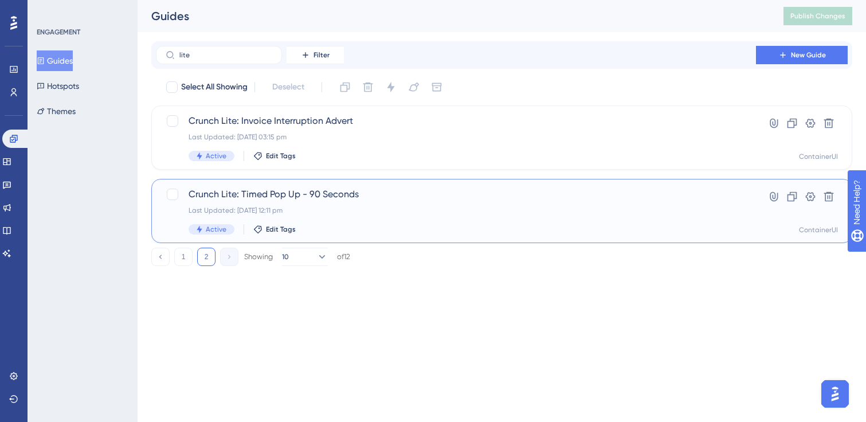
click at [281, 199] on span "Crunch Lite: Timed Pop Up - 90 Seconds" at bounding box center [456, 194] width 535 height 14
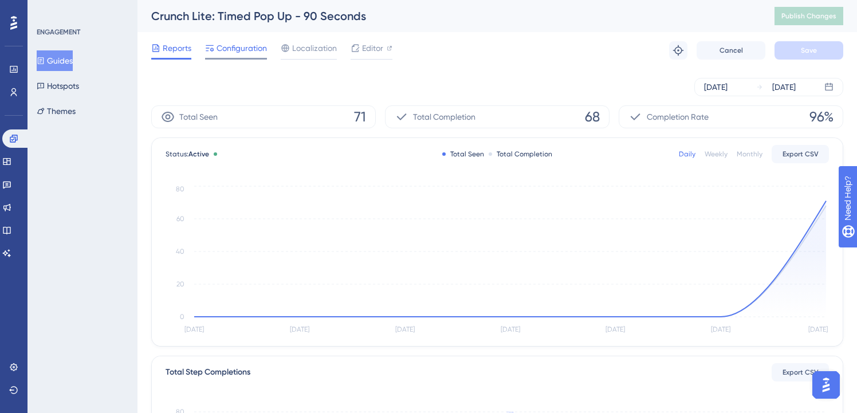
click at [240, 42] on span "Configuration" at bounding box center [242, 48] width 50 height 14
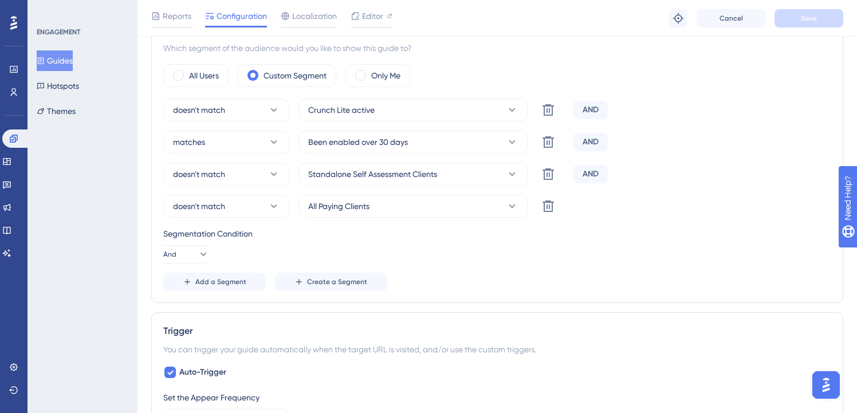
scroll to position [445, 0]
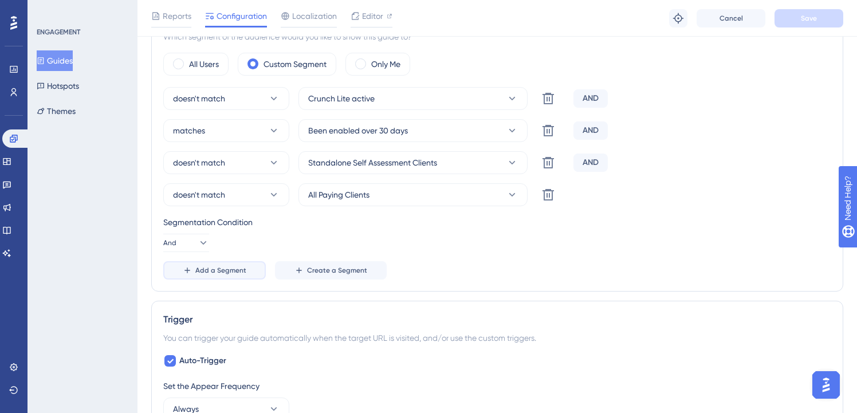
click at [199, 267] on span "Add a Segment" at bounding box center [220, 270] width 51 height 9
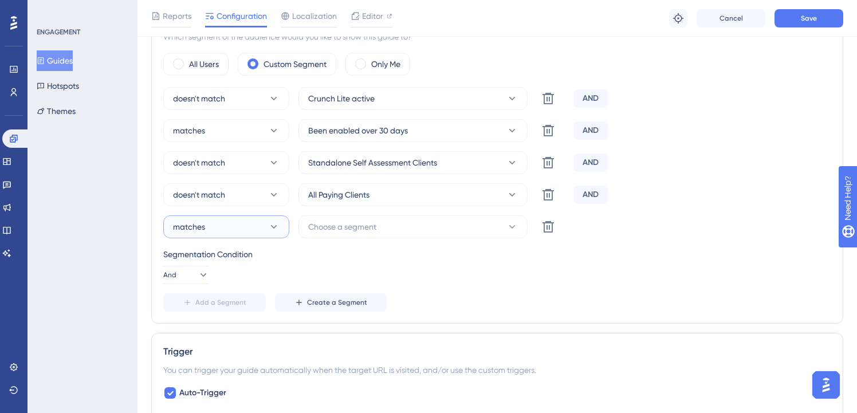
click at [228, 226] on button "matches" at bounding box center [226, 226] width 126 height 23
click at [229, 292] on div "doesn't match doesn't match" at bounding box center [226, 284] width 93 height 23
click at [336, 232] on span "Choose a segment" at bounding box center [342, 227] width 68 height 14
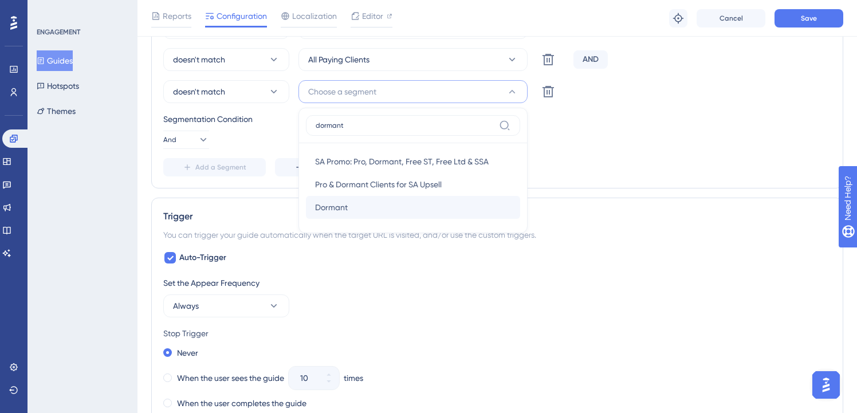
type input "dormant"
click at [351, 200] on div "[PERSON_NAME]" at bounding box center [413, 207] width 196 height 23
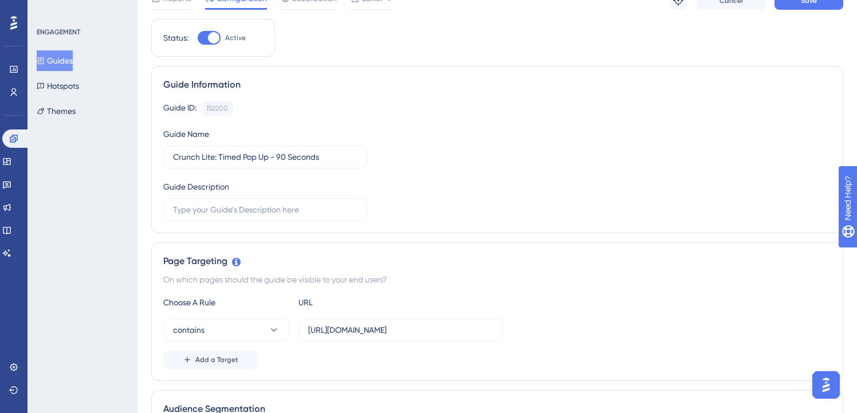
scroll to position [52, 0]
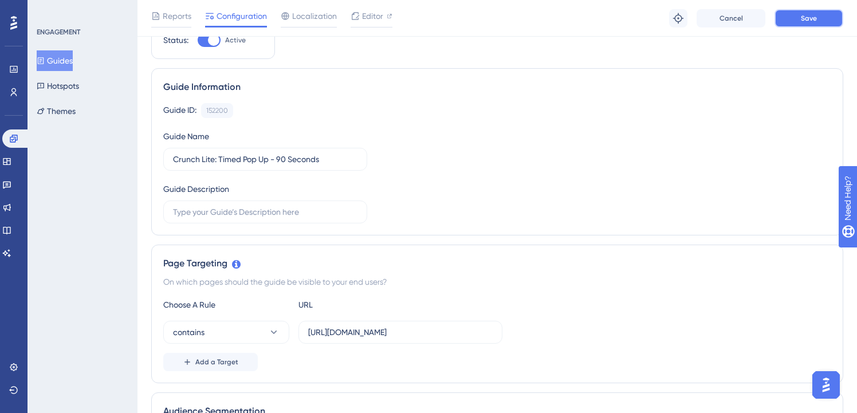
click at [794, 24] on button "Save" at bounding box center [809, 18] width 69 height 18
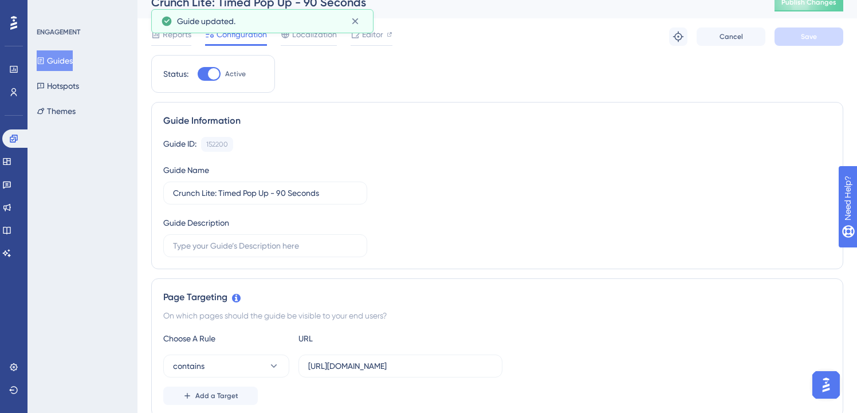
scroll to position [0, 0]
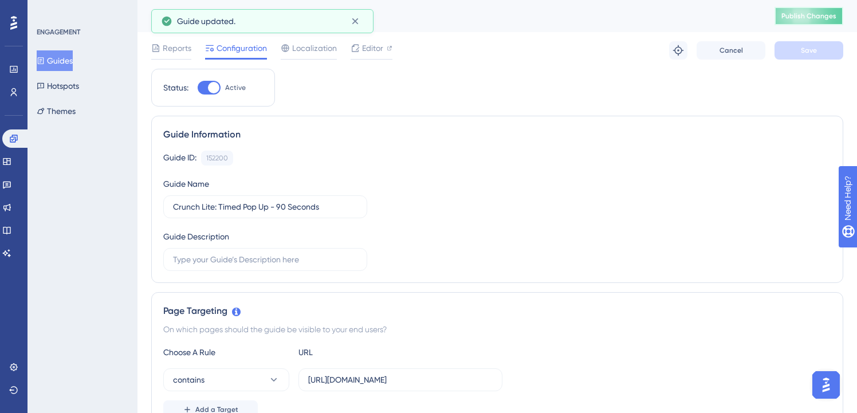
click at [789, 14] on button "Publish Changes" at bounding box center [809, 16] width 69 height 18
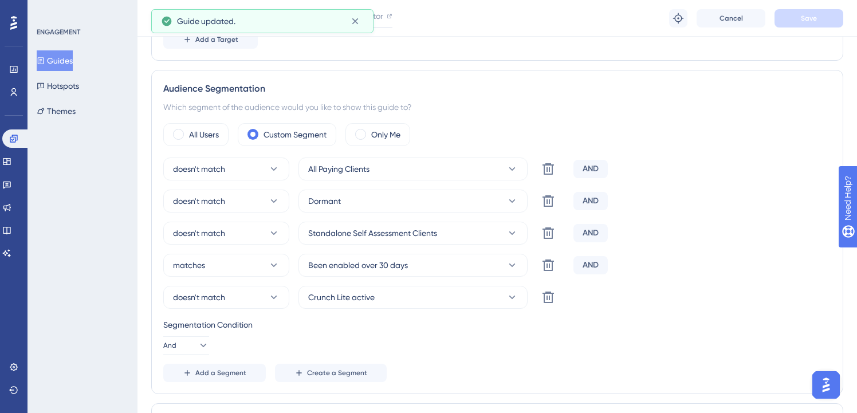
scroll to position [400, 0]
